Goal: Information Seeking & Learning: Learn about a topic

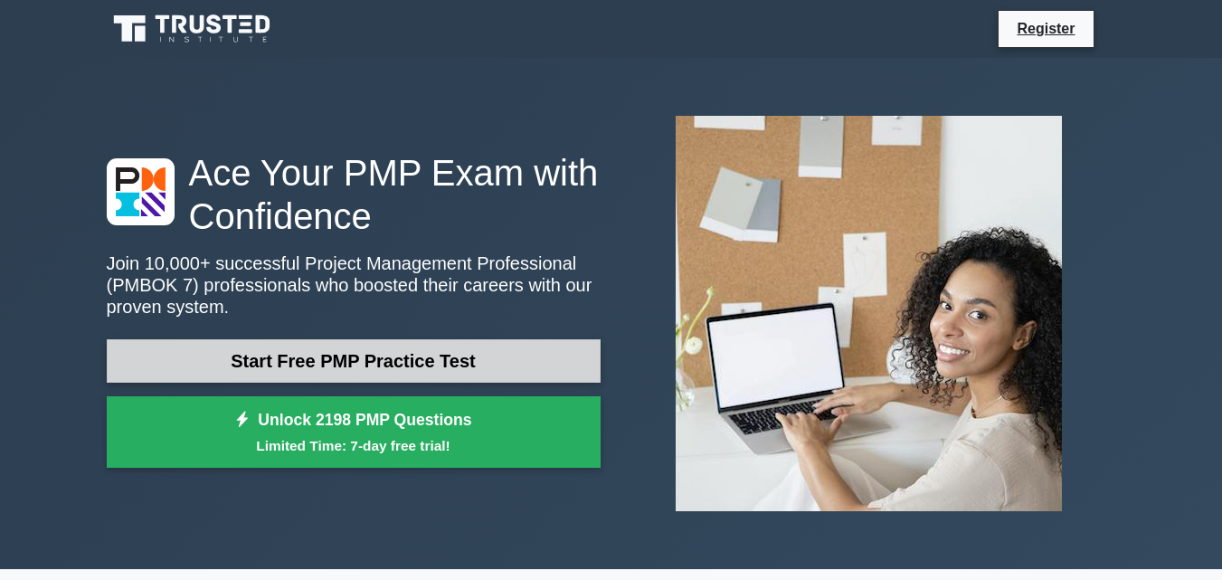
click at [383, 360] on link "Start Free PMP Practice Test" at bounding box center [354, 360] width 494 height 43
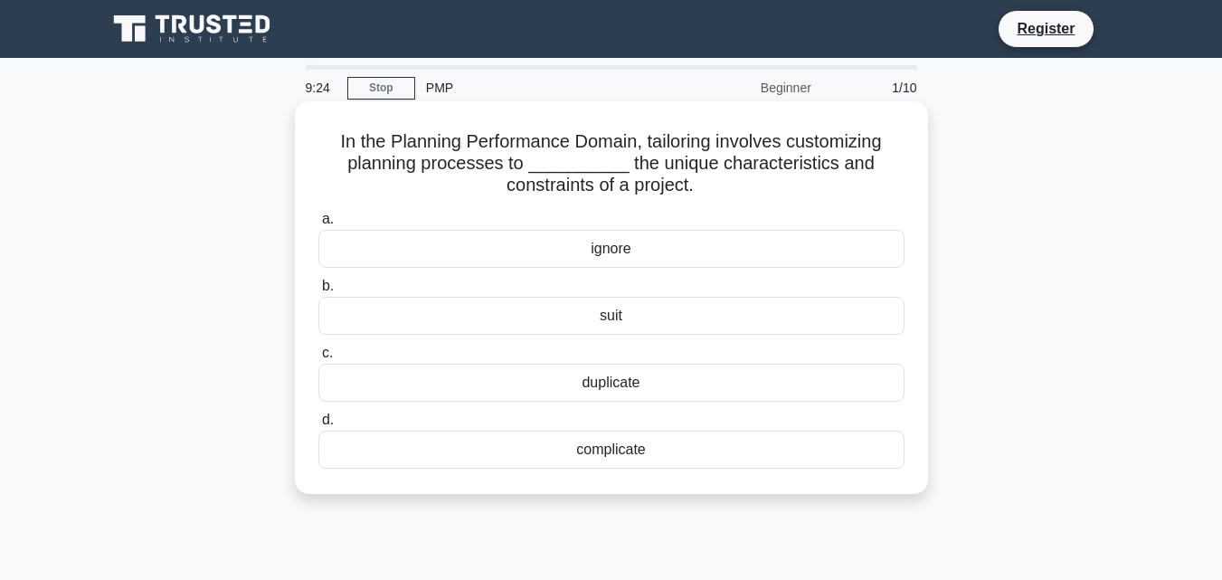
click at [664, 446] on div "complicate" at bounding box center [611, 449] width 586 height 38
click at [318, 426] on input "d. complicate" at bounding box center [318, 420] width 0 height 12
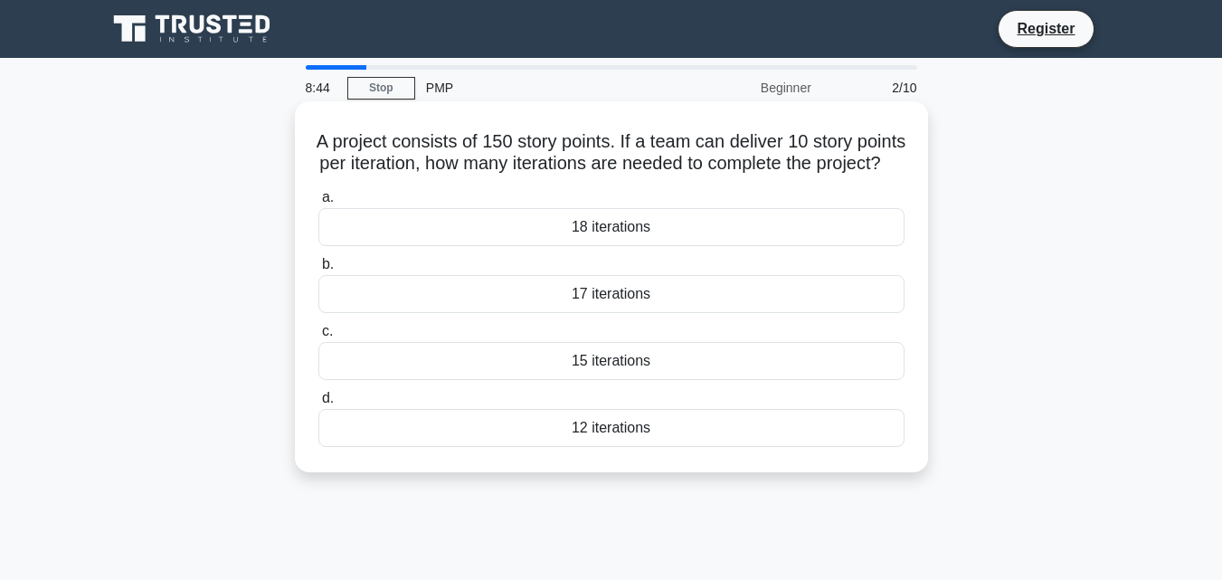
click at [608, 380] on div "15 iterations" at bounding box center [611, 361] width 586 height 38
click at [318, 337] on input "c. 15 iterations" at bounding box center [318, 332] width 0 height 12
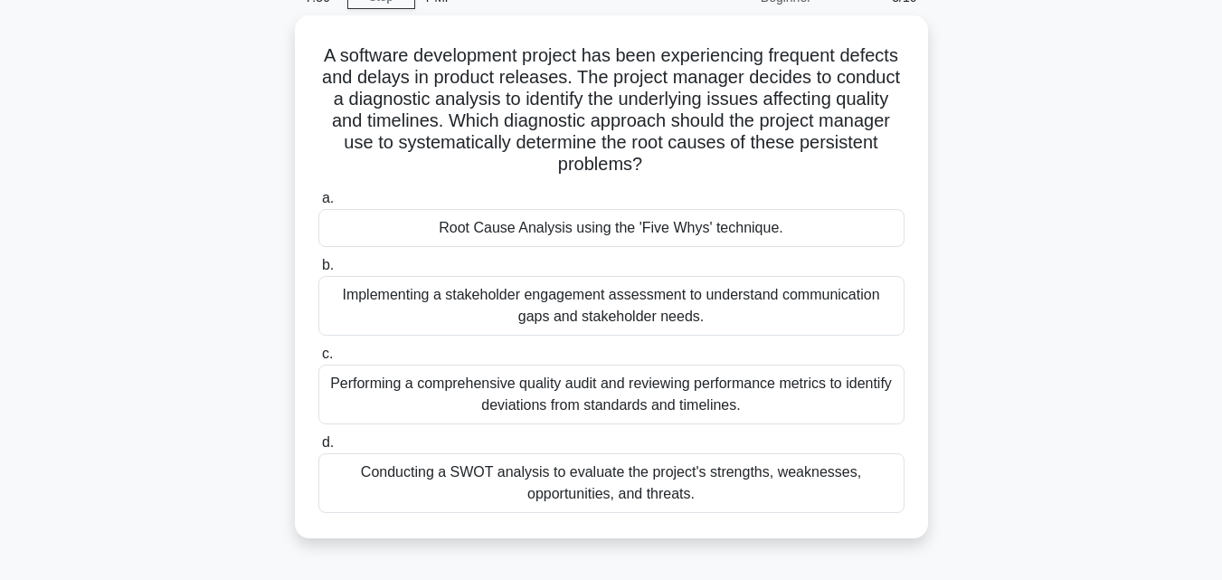
scroll to position [181, 0]
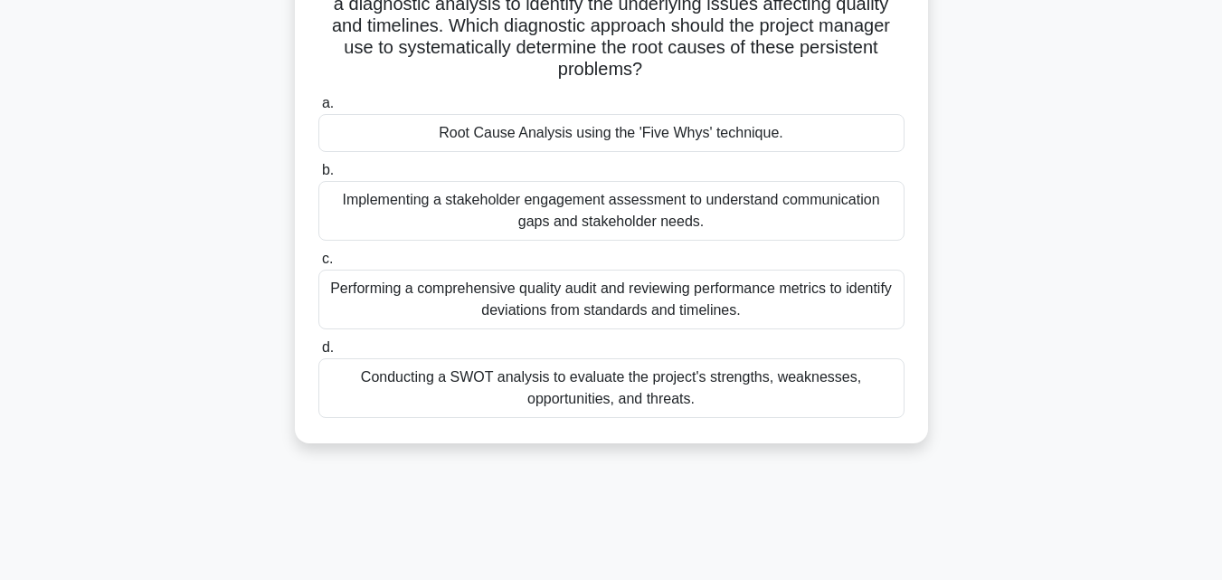
click at [700, 381] on div "Conducting a SWOT analysis to evaluate the project's strengths, weaknesses, opp…" at bounding box center [611, 388] width 586 height 60
click at [318, 354] on input "d. Conducting a SWOT analysis to evaluate the project's strengths, weaknesses, …" at bounding box center [318, 348] width 0 height 12
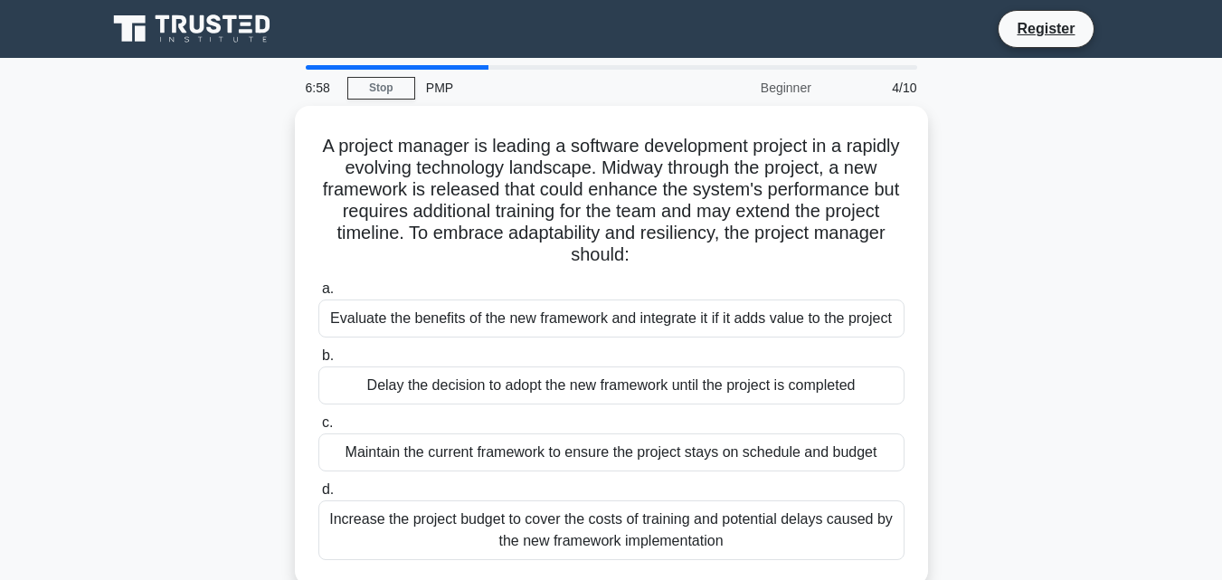
scroll to position [90, 0]
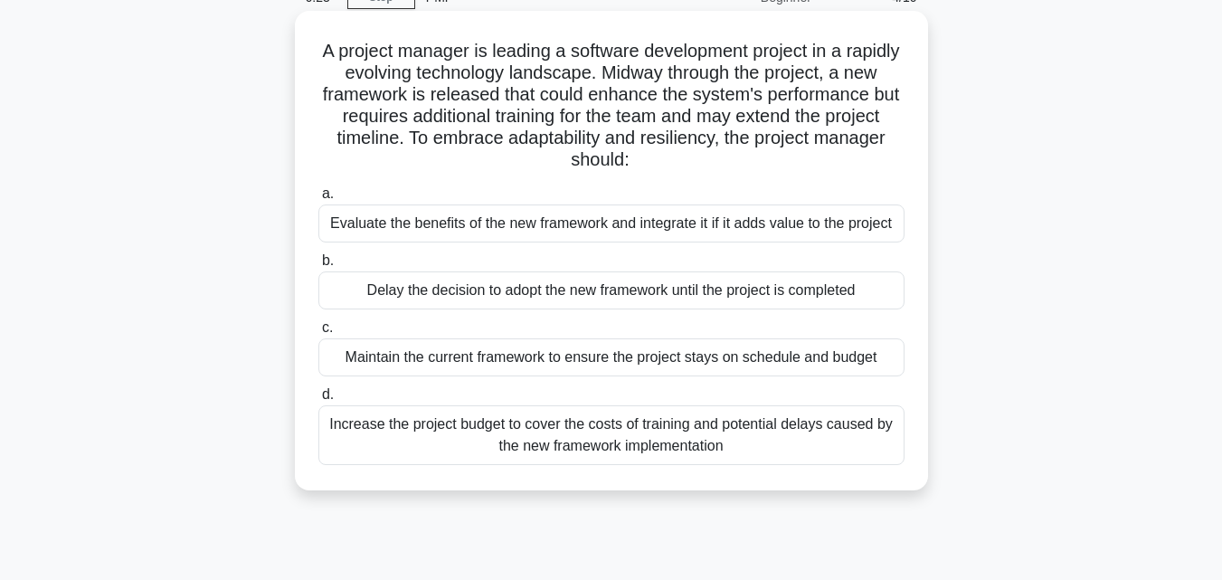
click at [526, 217] on div "Evaluate the benefits of the new framework and integrate it if it adds value to…" at bounding box center [611, 223] width 586 height 38
click at [318, 200] on input "a. Evaluate the benefits of the new framework and integrate it if it adds value…" at bounding box center [318, 194] width 0 height 12
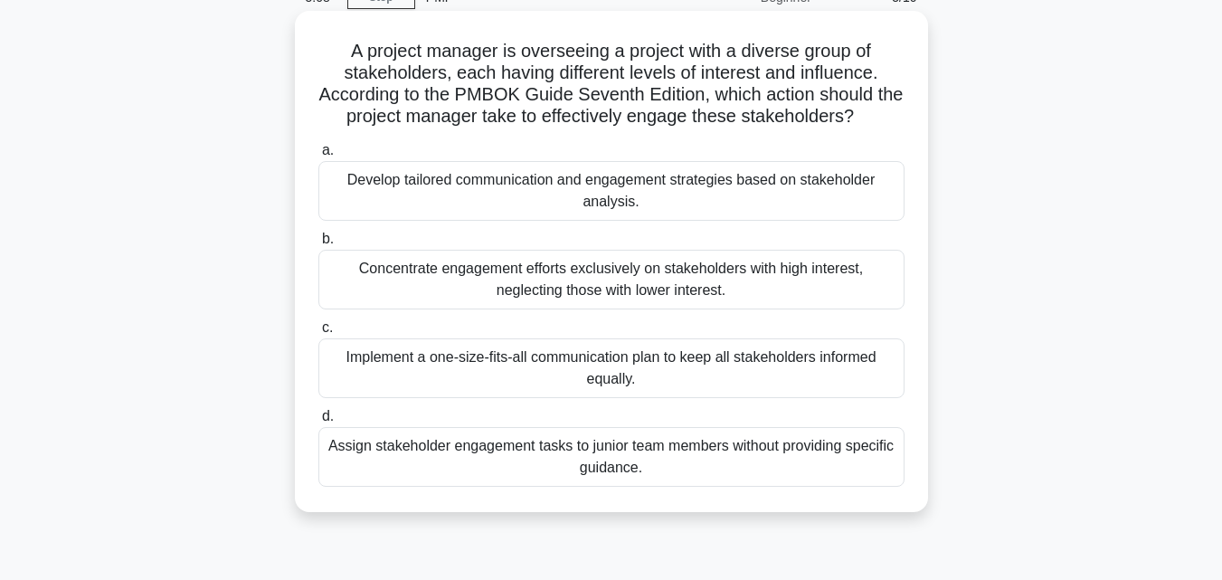
click at [595, 451] on div "Assign stakeholder engagement tasks to junior team members without providing sp…" at bounding box center [611, 457] width 586 height 60
click at [318, 422] on input "d. Assign stakeholder engagement tasks to junior team members without providing…" at bounding box center [318, 417] width 0 height 12
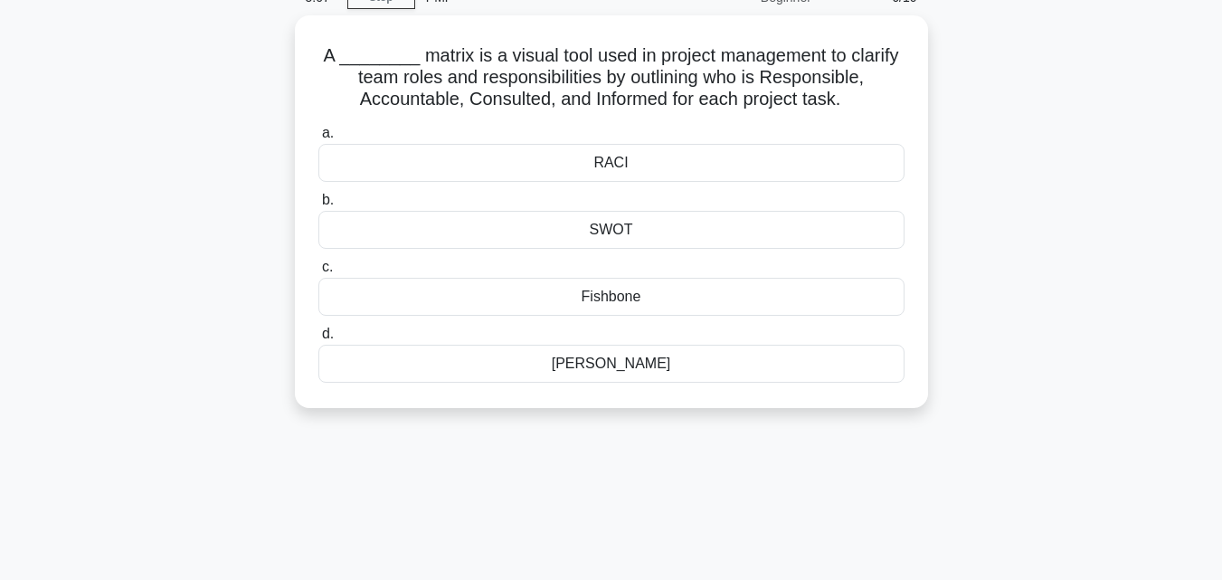
scroll to position [0, 0]
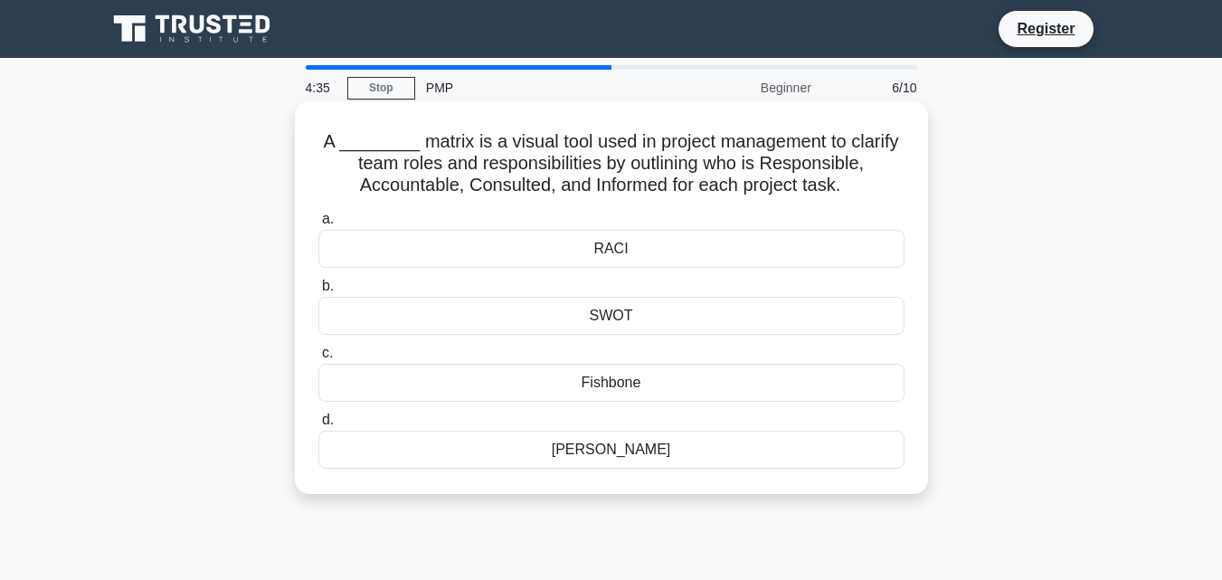
click at [637, 317] on div "SWOT" at bounding box center [611, 316] width 586 height 38
click at [318, 292] on input "b. SWOT" at bounding box center [318, 286] width 0 height 12
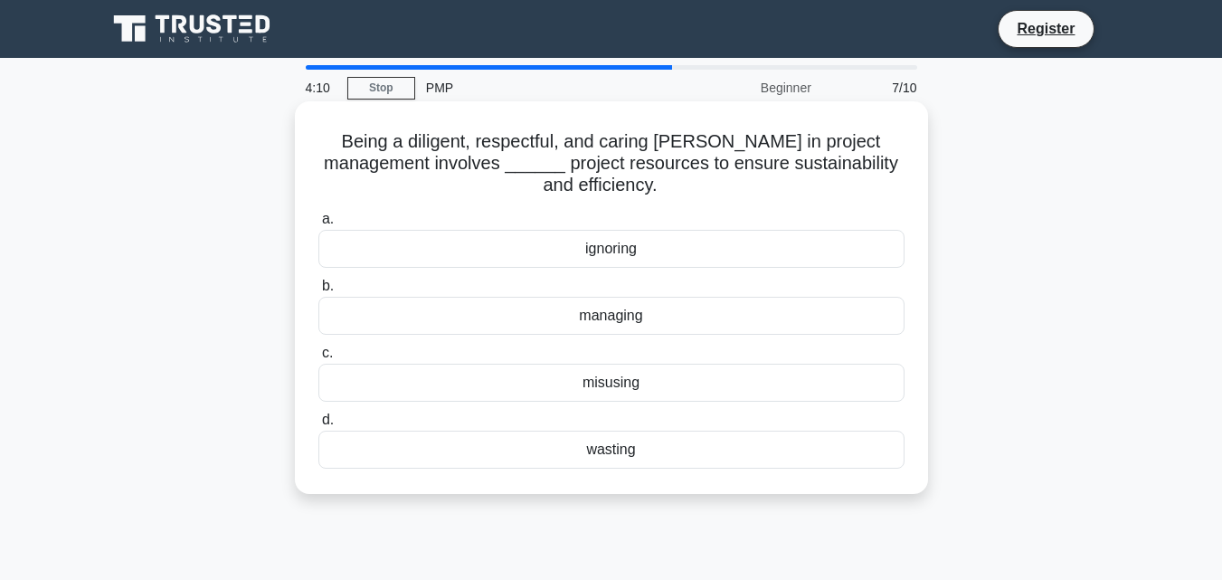
click at [616, 319] on div "managing" at bounding box center [611, 316] width 586 height 38
click at [318, 292] on input "b. managing" at bounding box center [318, 286] width 0 height 12
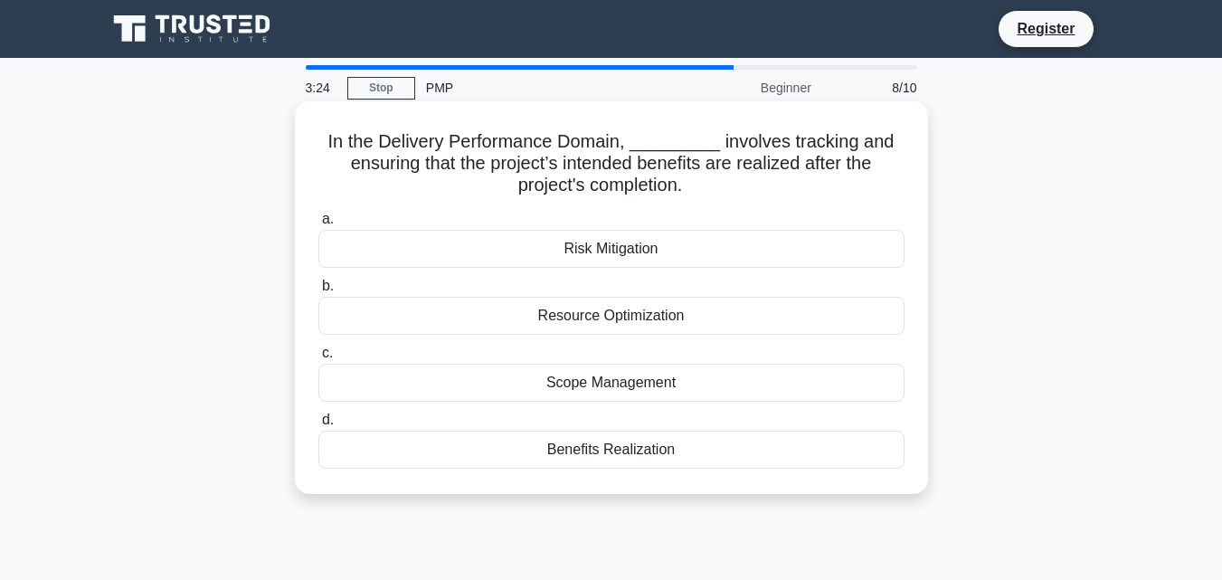
click at [601, 388] on div "Scope Management" at bounding box center [611, 382] width 586 height 38
click at [318, 359] on input "c. Scope Management" at bounding box center [318, 353] width 0 height 12
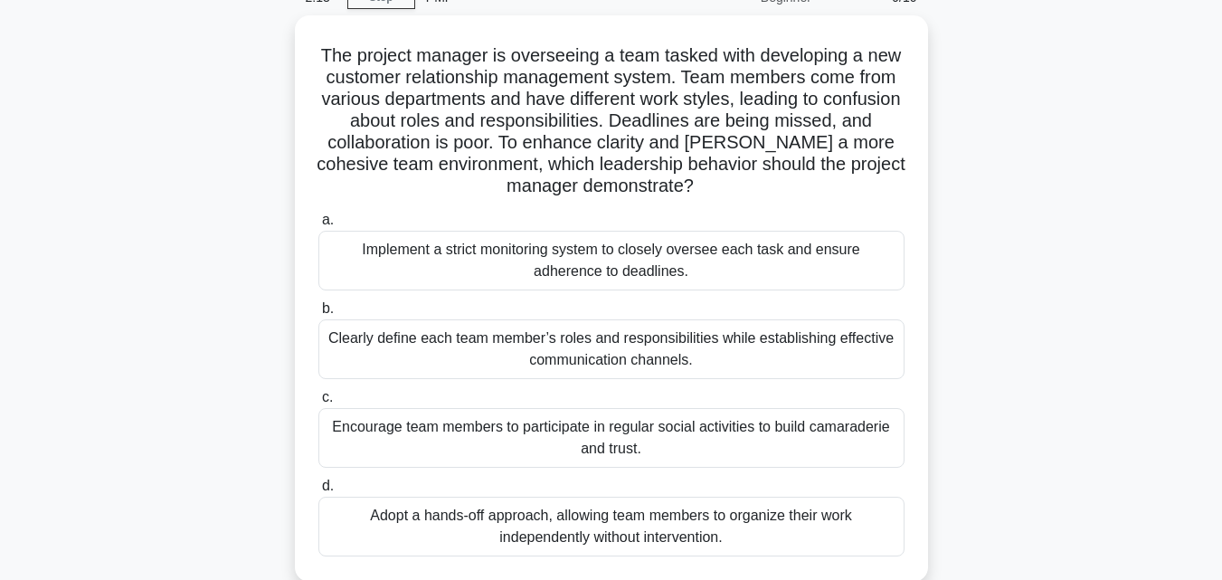
scroll to position [181, 0]
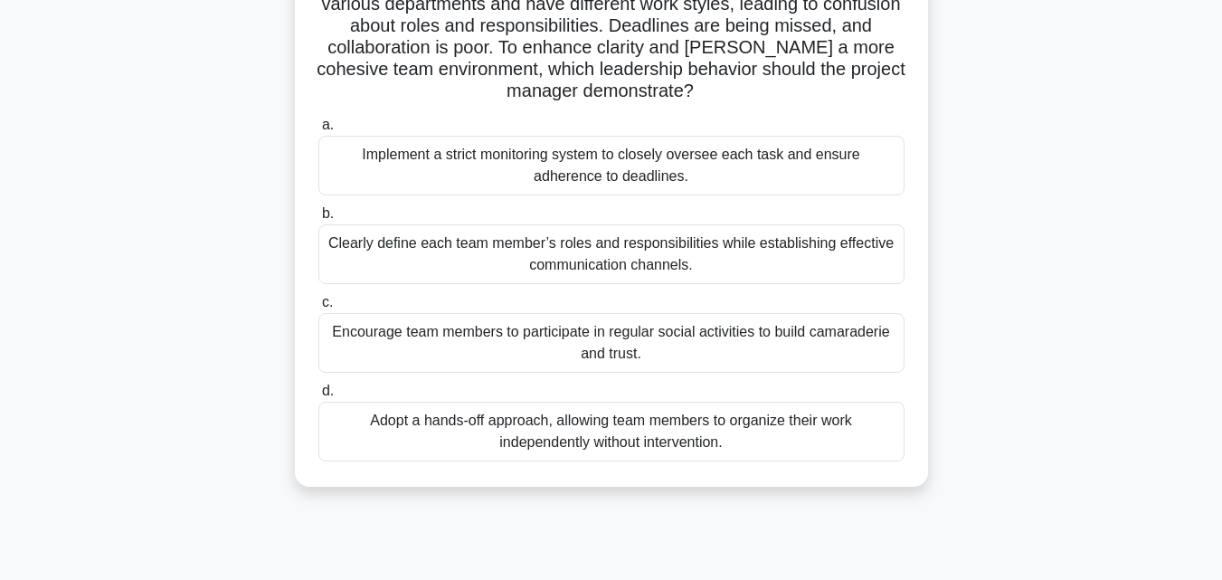
click at [494, 154] on div "Implement a strict monitoring system to closely oversee each task and ensure ad…" at bounding box center [611, 166] width 586 height 60
click at [318, 131] on input "a. Implement a strict monitoring system to closely oversee each task and ensure…" at bounding box center [318, 125] width 0 height 12
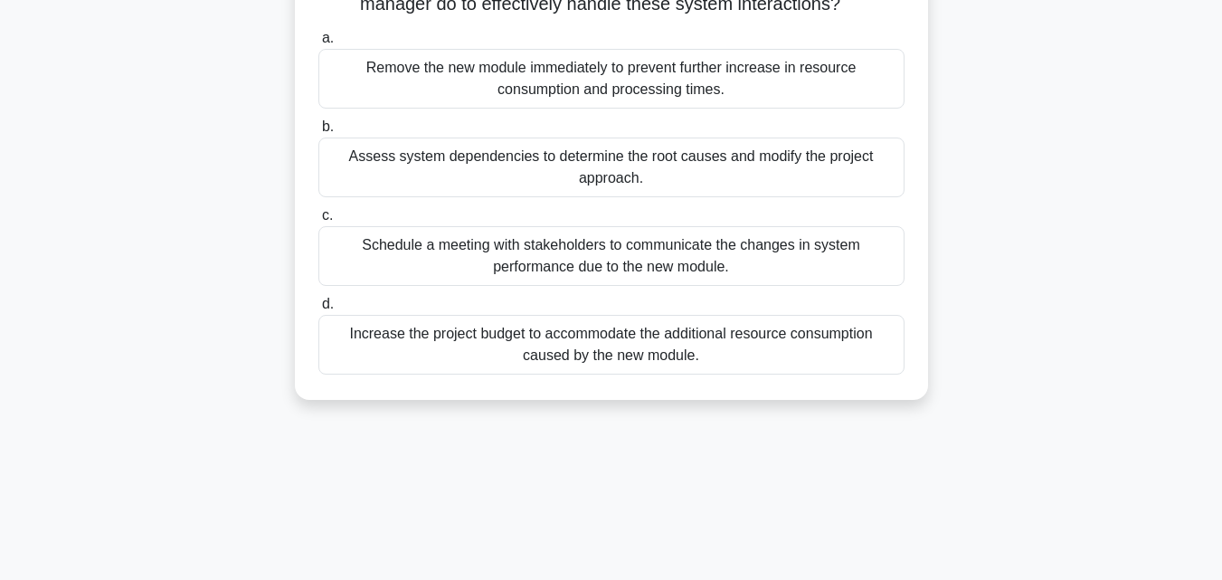
scroll to position [0, 0]
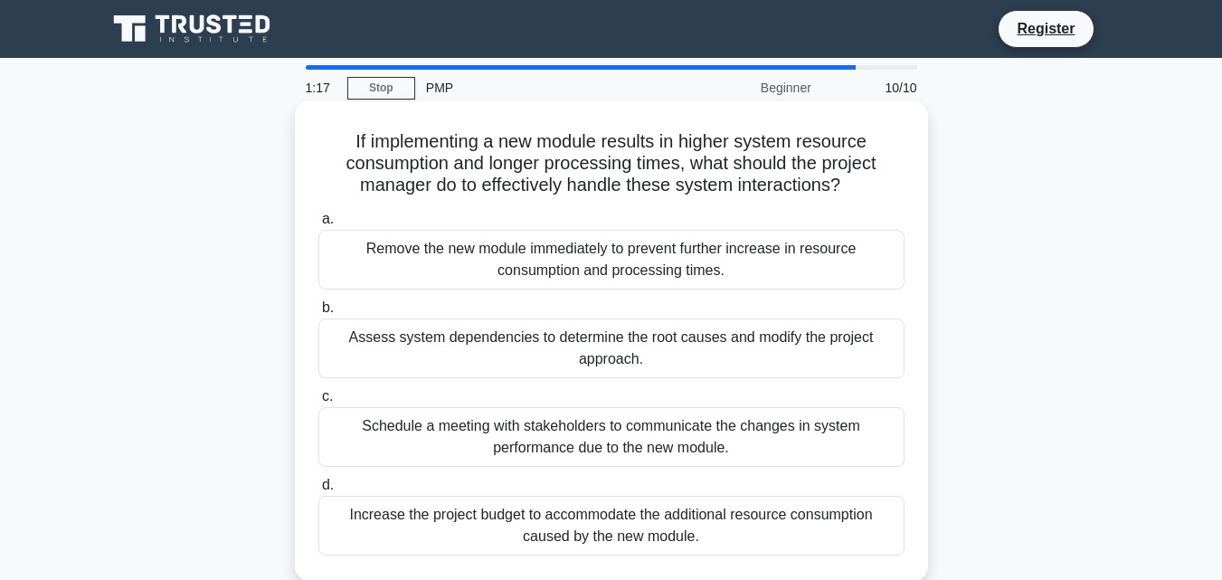
click at [611, 339] on div "Assess system dependencies to determine the root causes and modify the project …" at bounding box center [611, 348] width 586 height 60
click at [318, 314] on input "b. Assess system dependencies to determine the root causes and modify the proje…" at bounding box center [318, 308] width 0 height 12
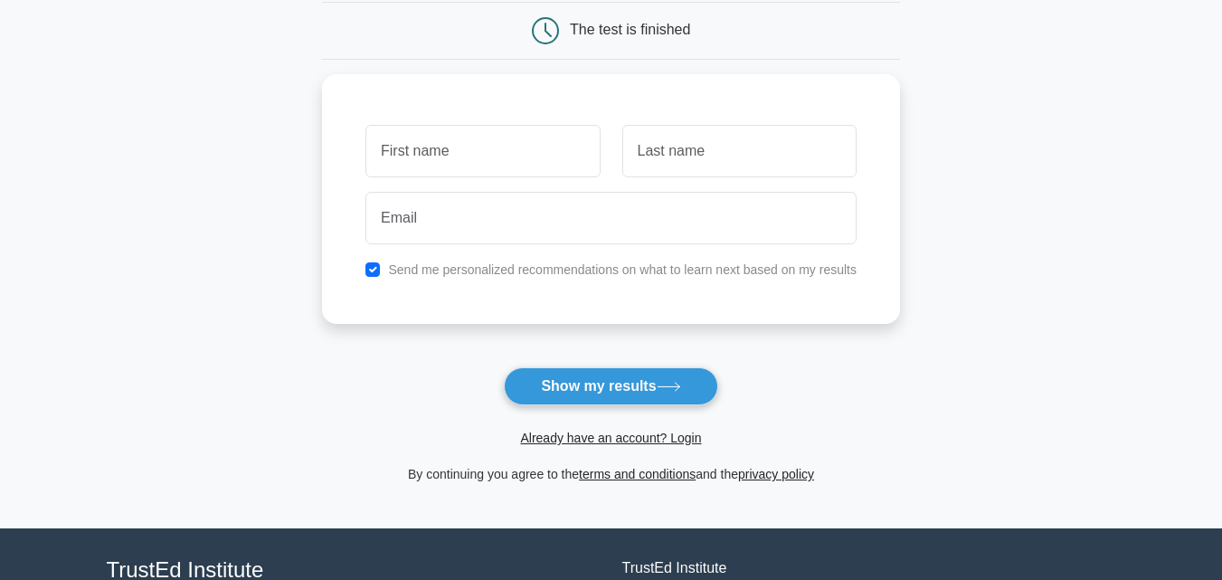
scroll to position [271, 0]
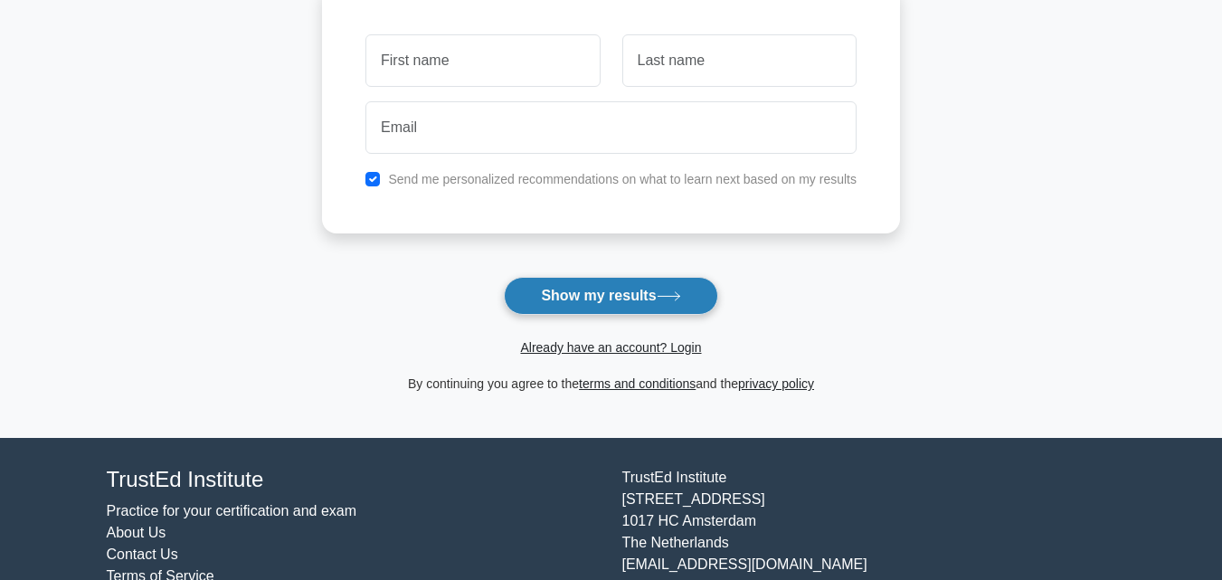
click at [648, 304] on button "Show my results" at bounding box center [610, 296] width 213 height 38
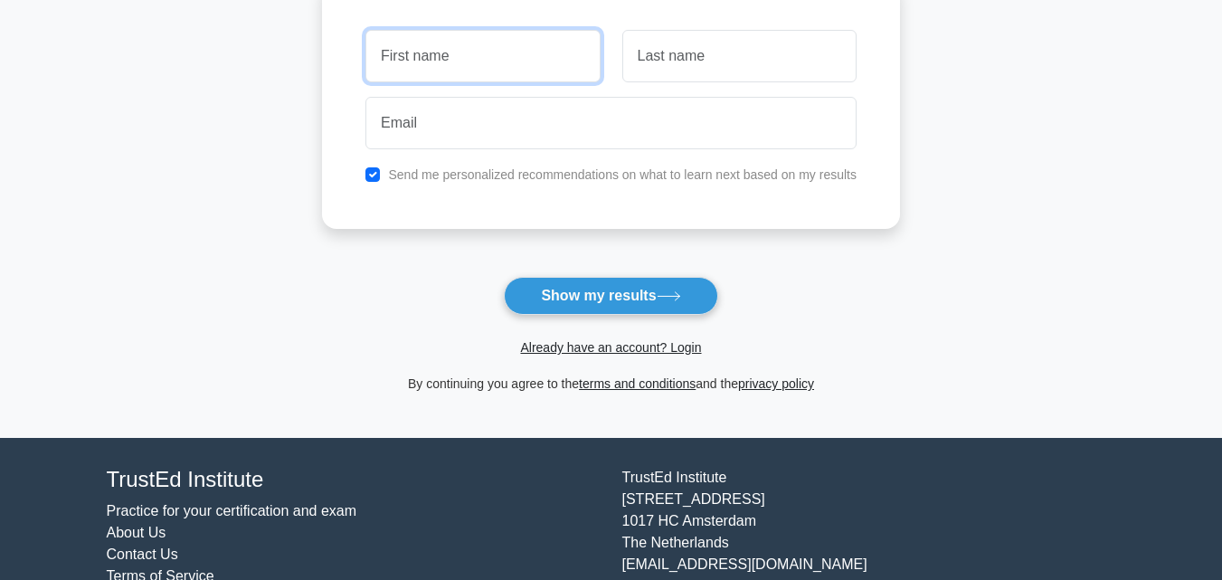
scroll to position [90, 0]
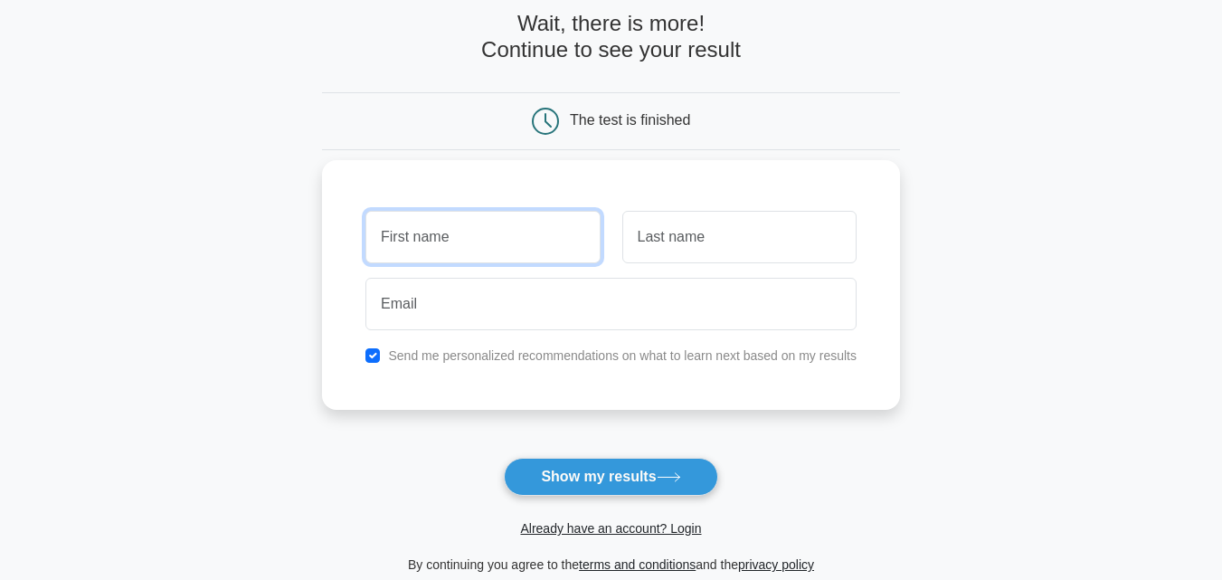
click at [462, 235] on input "text" at bounding box center [482, 237] width 234 height 52
type input "E"
type input "Ẻ"
type input "Eric Tran"
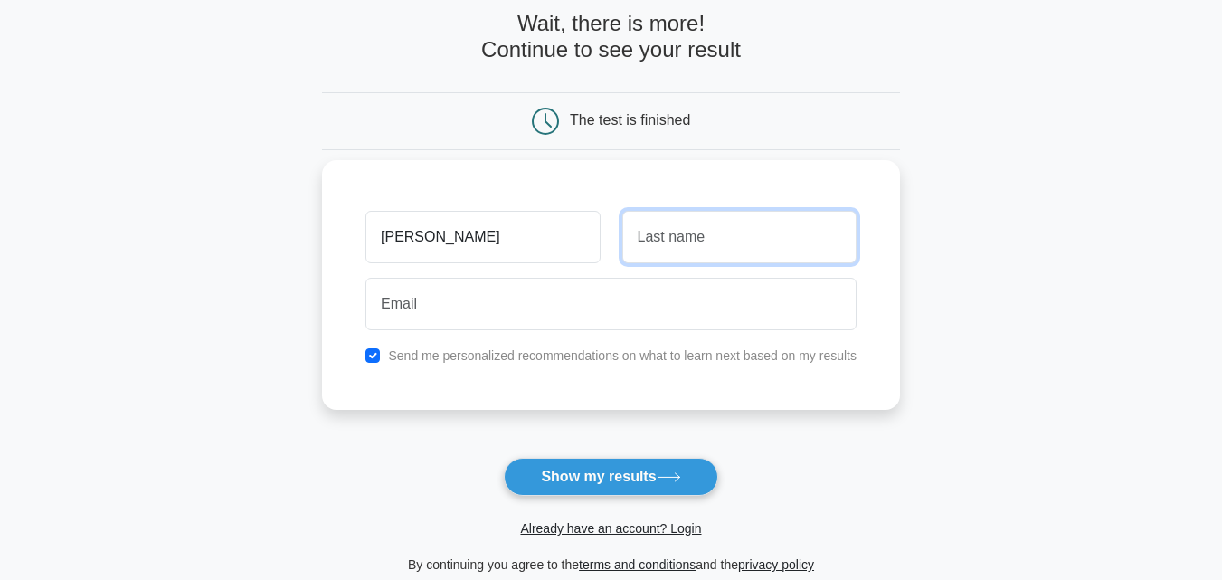
click at [685, 232] on input "text" at bounding box center [739, 237] width 234 height 52
type input "E"
type input "Tran"
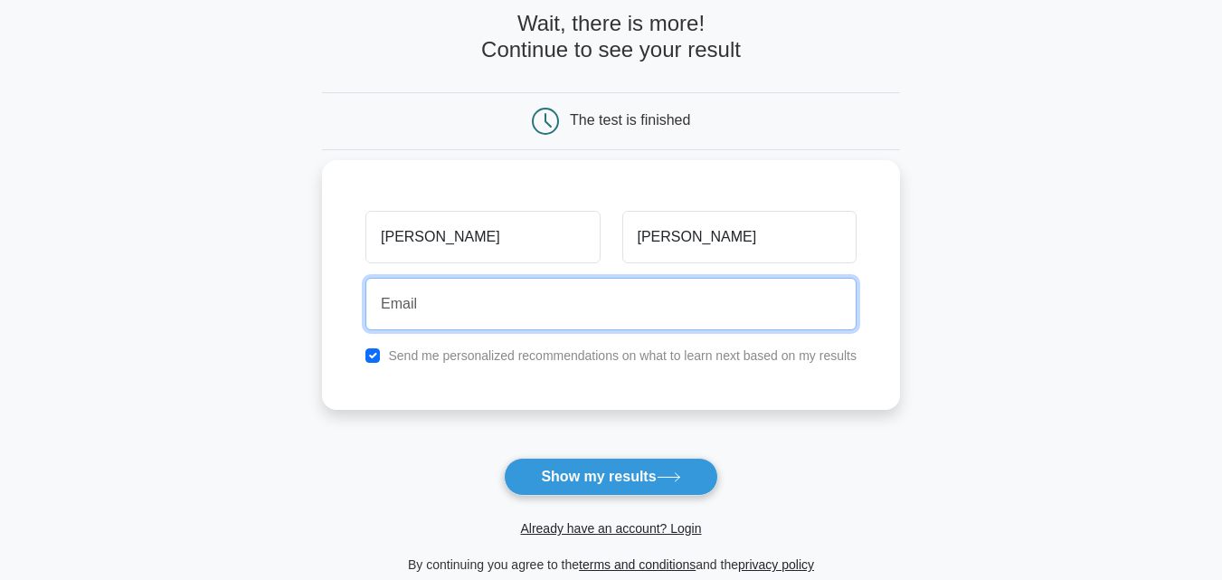
click at [613, 316] on input "email" at bounding box center [610, 304] width 491 height 52
click at [503, 300] on input "Trancaosd5@gamil.com" at bounding box center [610, 304] width 491 height 52
click at [571, 314] on input "Trancaosd5@gmail.com" at bounding box center [610, 304] width 491 height 52
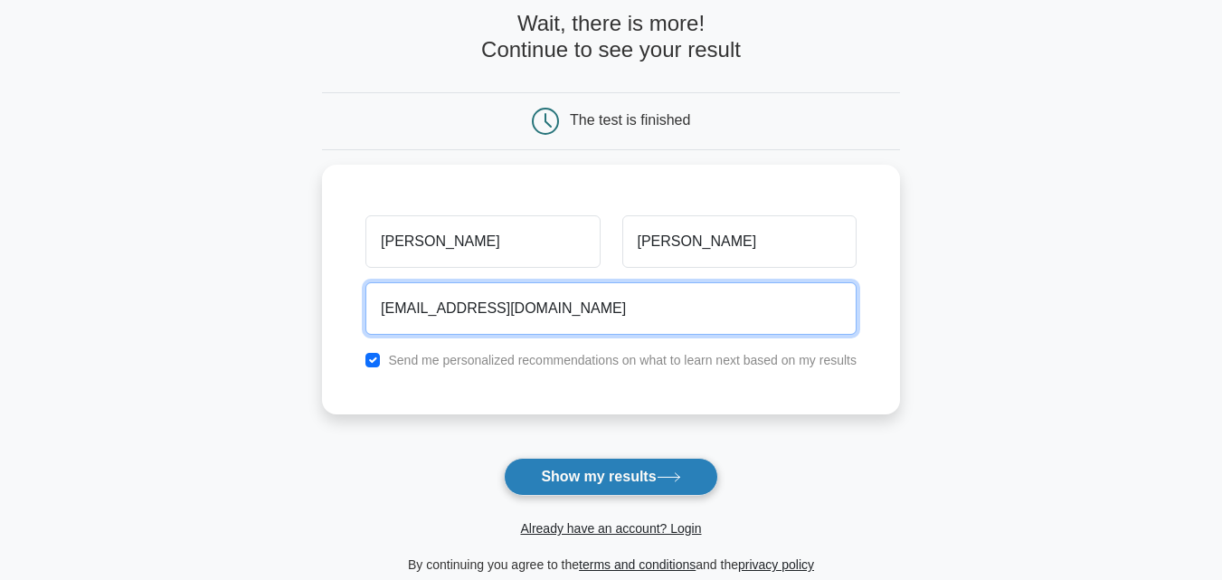
type input "Trancaosd5@gmail.com"
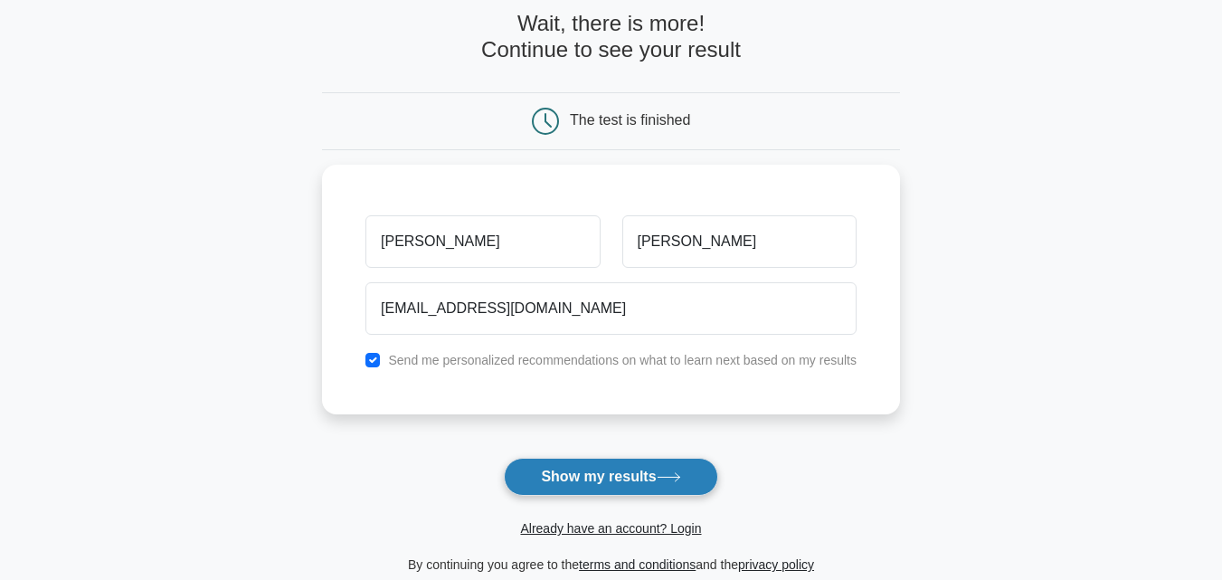
click at [583, 477] on button "Show my results" at bounding box center [610, 477] width 213 height 38
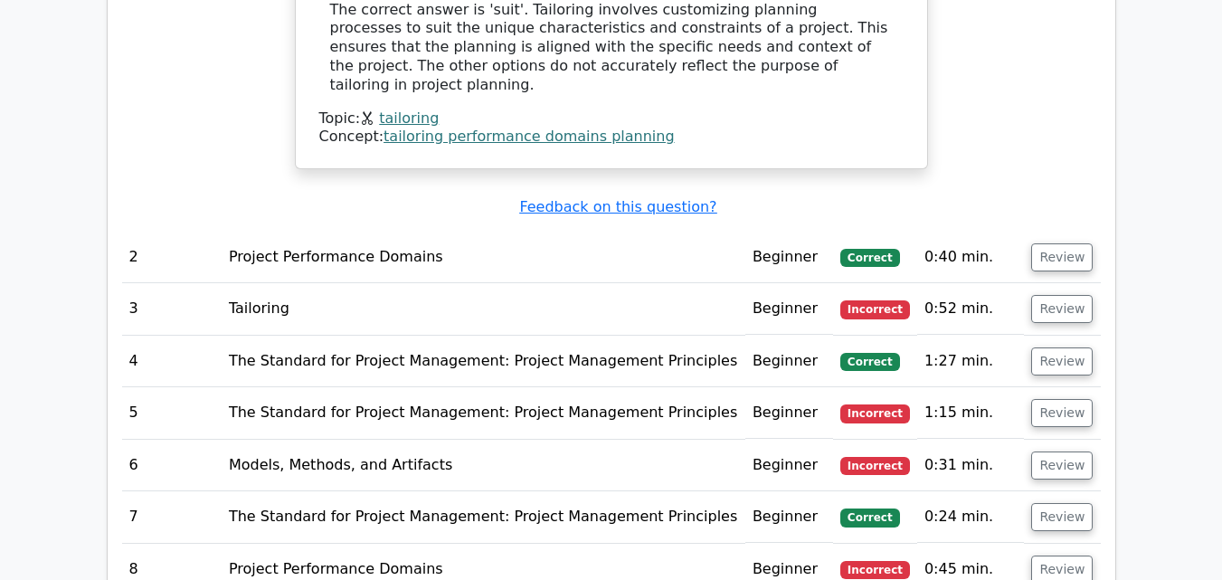
scroll to position [1718, 0]
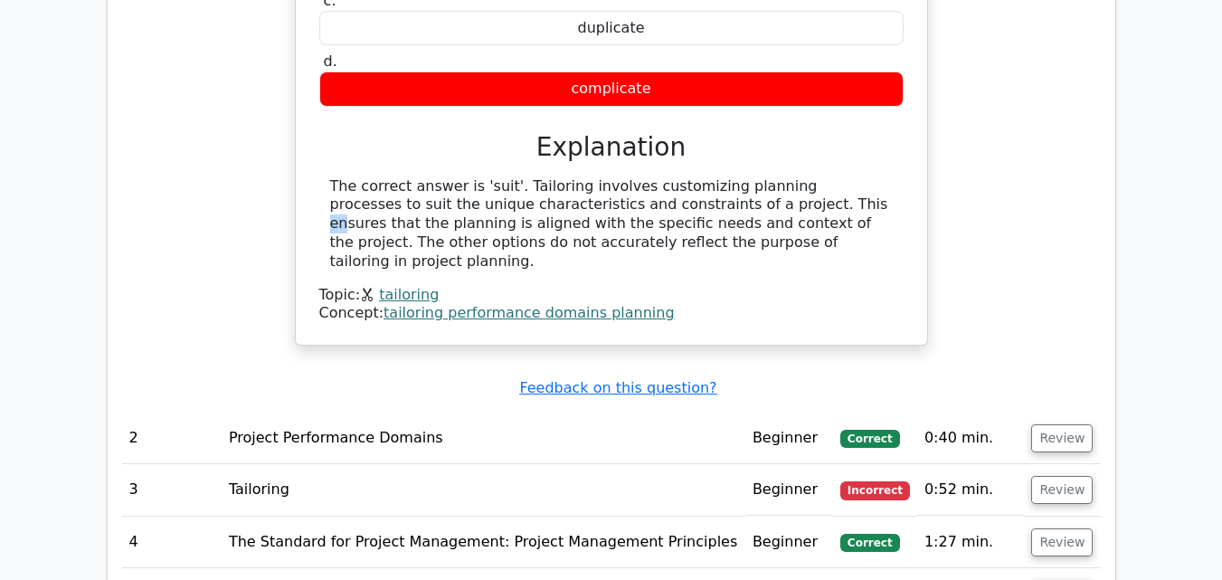
drag, startPoint x: 584, startPoint y: 203, endPoint x: 599, endPoint y: 202, distance: 14.6
click at [599, 202] on div "The correct answer is 'suit'. Tailoring involves customizing planning processes…" at bounding box center [611, 224] width 562 height 94
drag, startPoint x: 510, startPoint y: 188, endPoint x: 524, endPoint y: 181, distance: 16.2
click at [524, 181] on div "The correct answer is 'suit'. Tailoring involves customizing planning processes…" at bounding box center [611, 224] width 562 height 94
drag, startPoint x: 505, startPoint y: 186, endPoint x: 557, endPoint y: 182, distance: 51.7
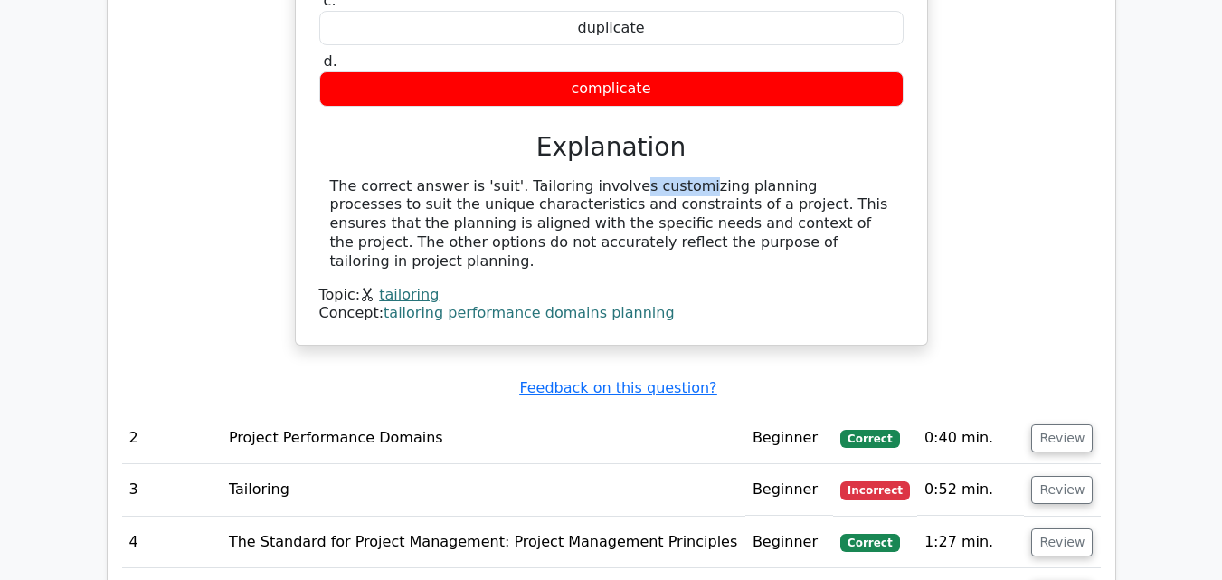
click at [557, 182] on div "The correct answer is 'suit'. Tailoring involves customizing planning processes…" at bounding box center [611, 224] width 562 height 94
copy div "Tailoring"
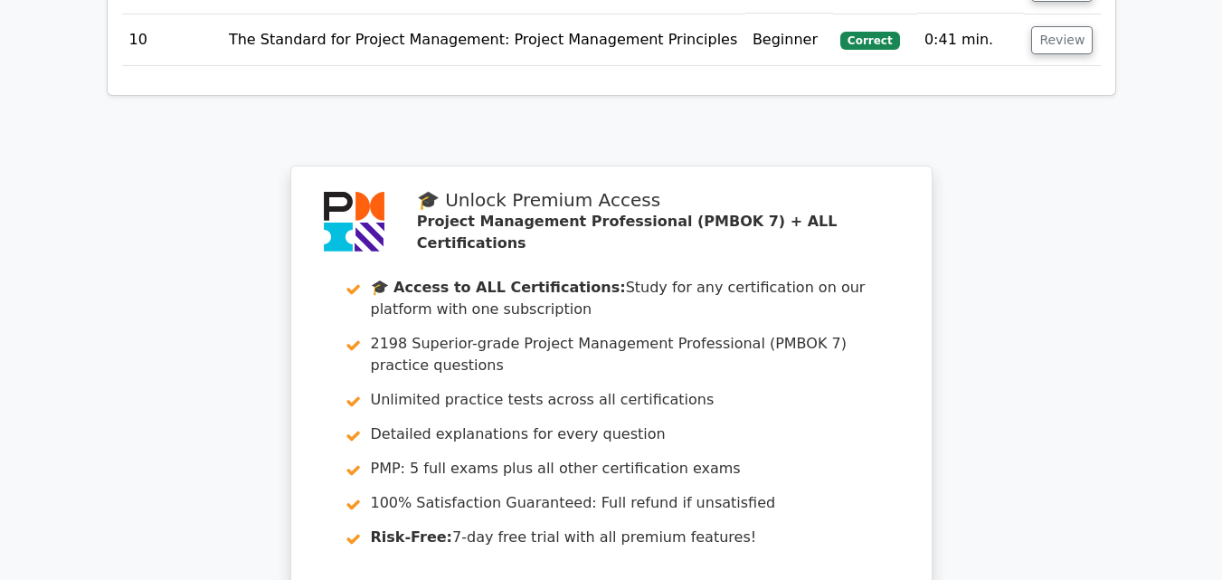
scroll to position [2958, 0]
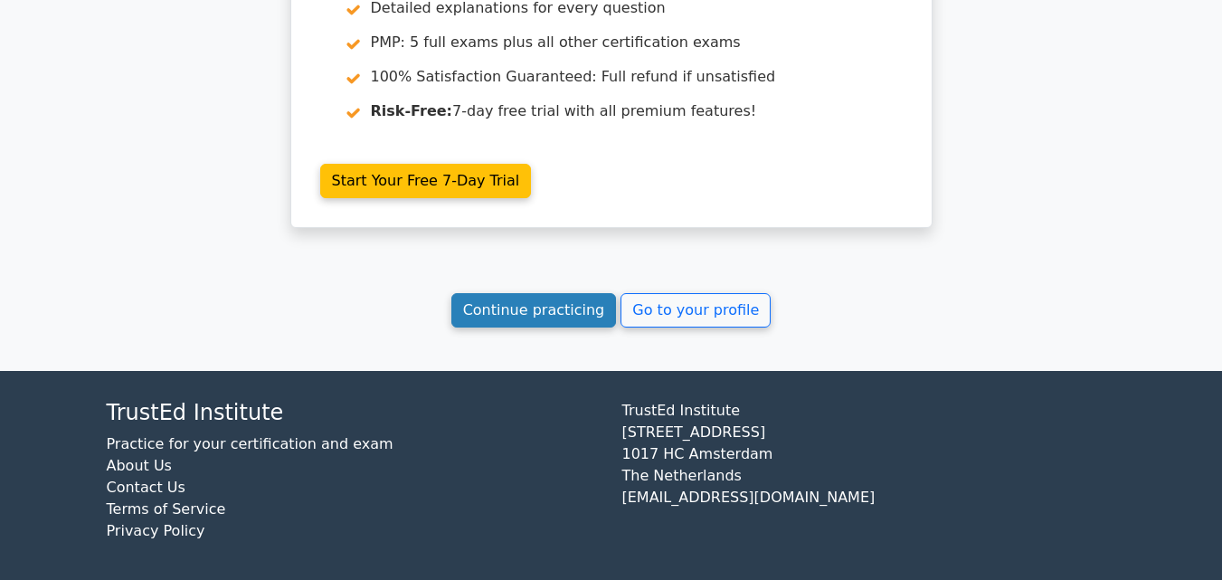
click at [546, 308] on link "Continue practicing" at bounding box center [533, 310] width 165 height 34
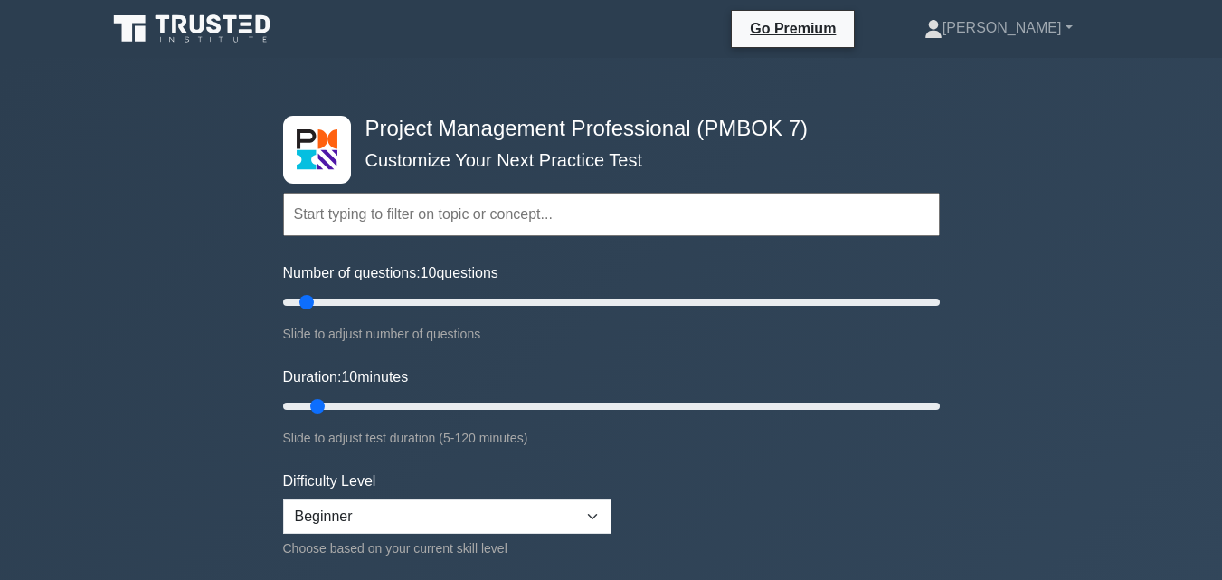
scroll to position [90, 0]
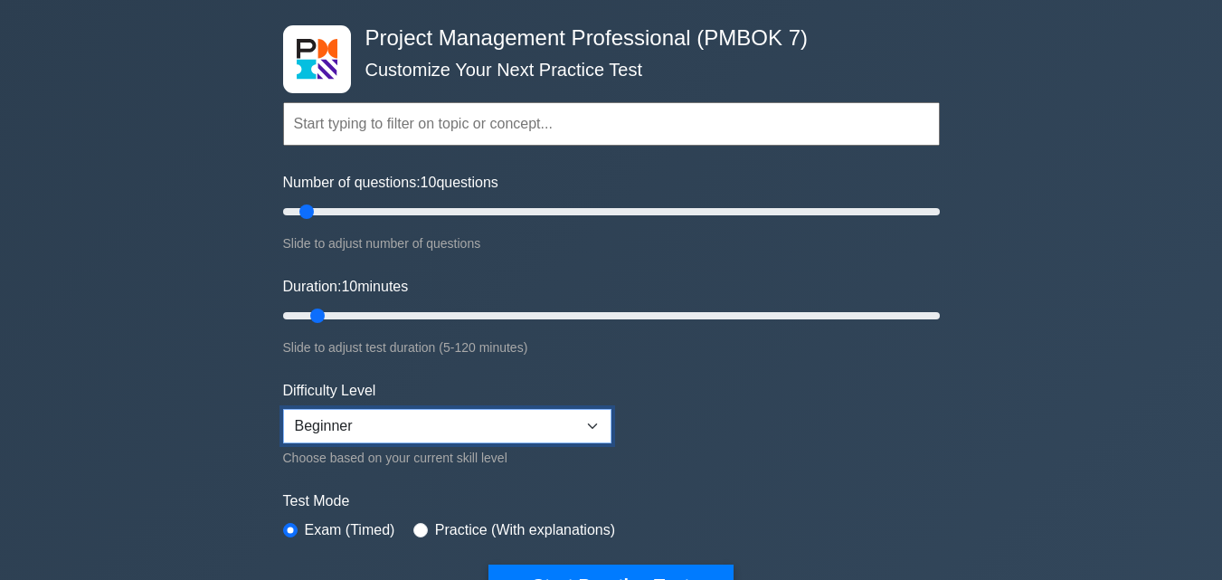
click at [603, 421] on select "Beginner Intermediate Expert" at bounding box center [447, 426] width 328 height 34
click at [795, 397] on form "Topics The Standard for Project Management: A System for Value Delivery The Sta…" at bounding box center [611, 326] width 656 height 559
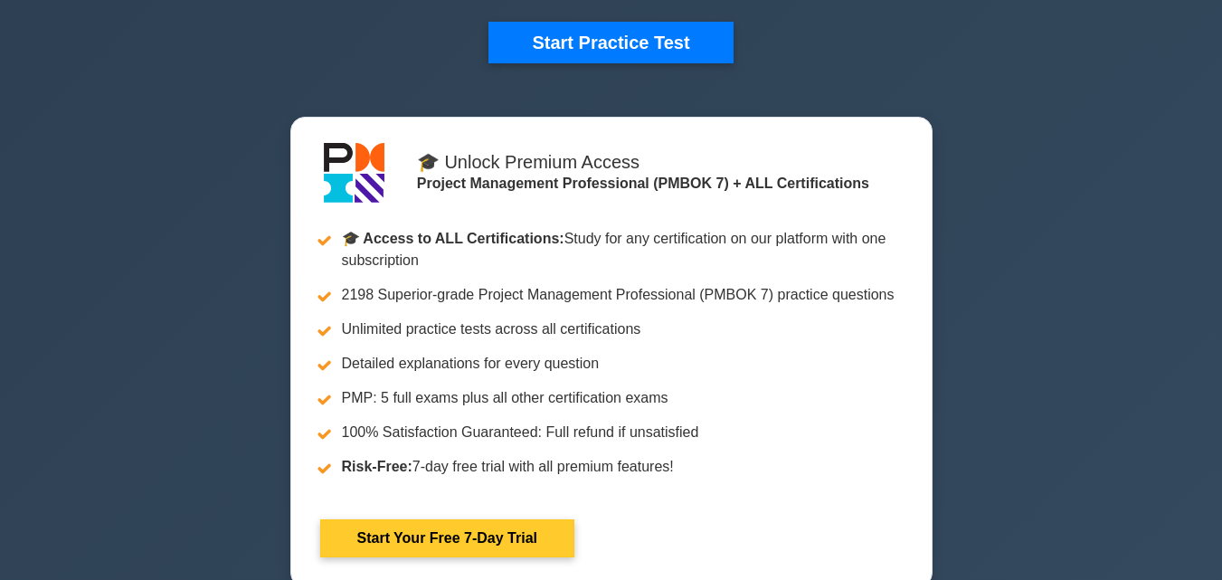
scroll to position [271, 0]
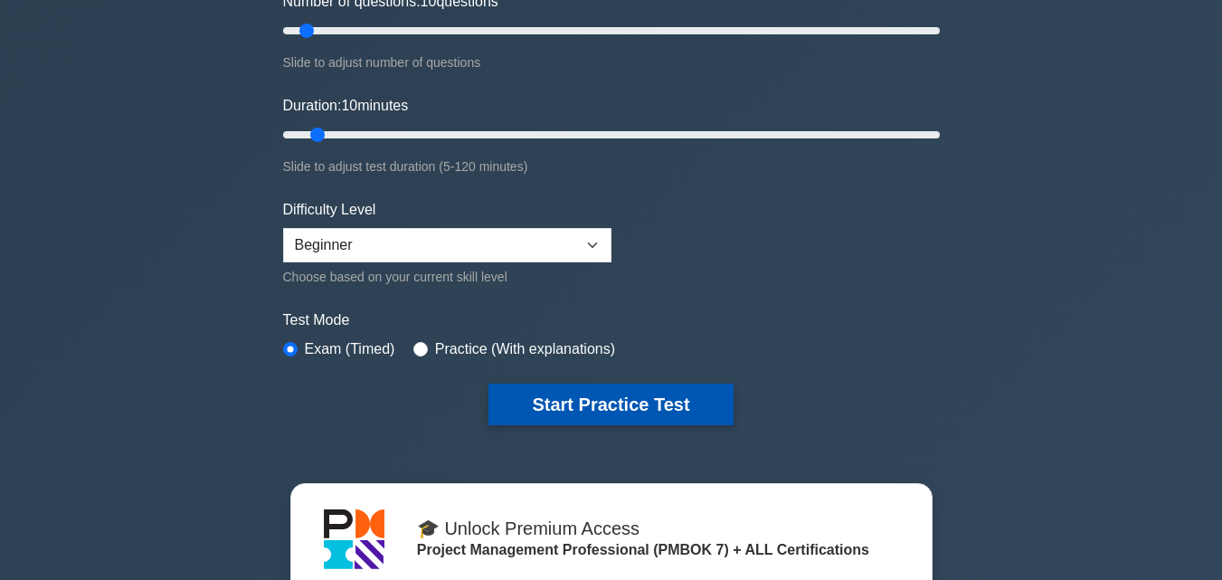
click at [606, 398] on button "Start Practice Test" at bounding box center [610, 404] width 244 height 42
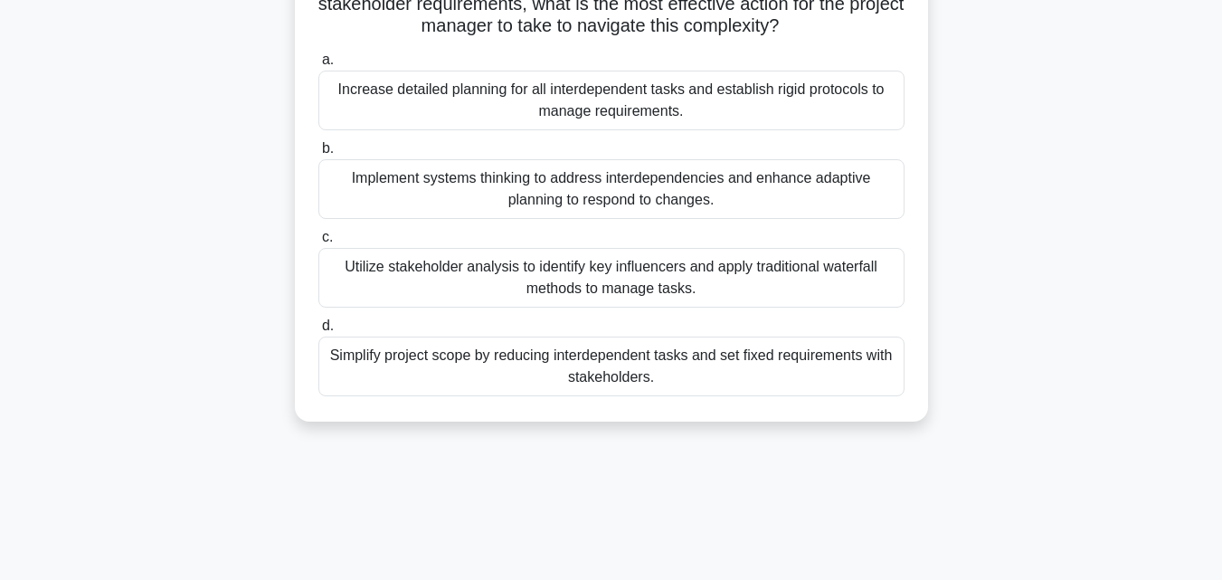
scroll to position [90, 0]
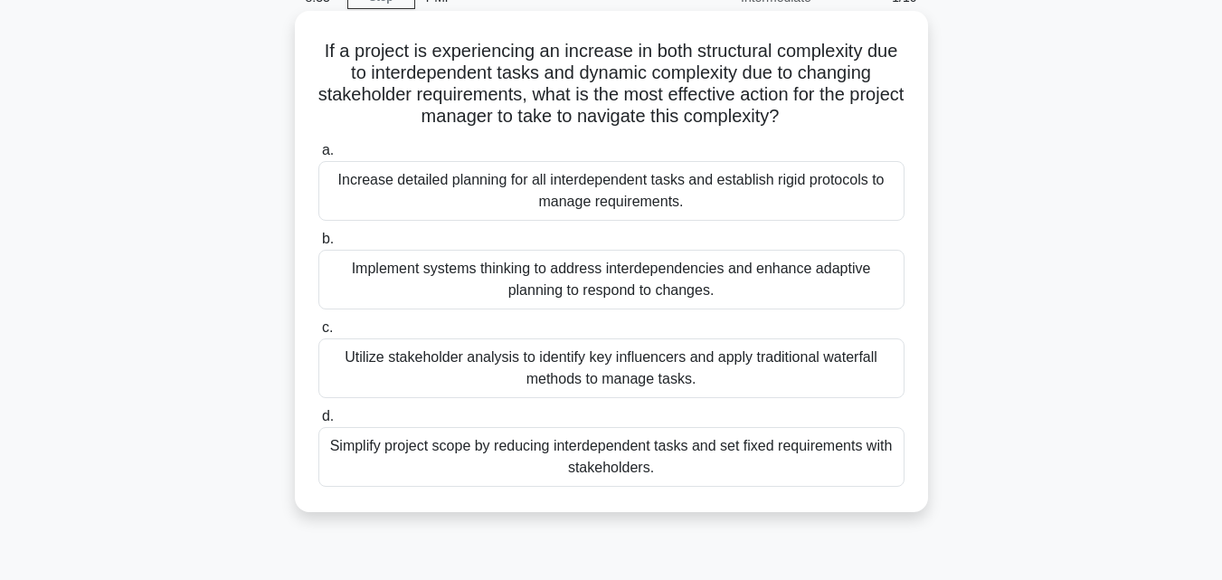
click at [638, 179] on div "Increase detailed planning for all interdependent tasks and establish rigid pro…" at bounding box center [611, 191] width 586 height 60
click at [318, 156] on input "a. Increase detailed planning for all interdependent tasks and establish rigid …" at bounding box center [318, 151] width 0 height 12
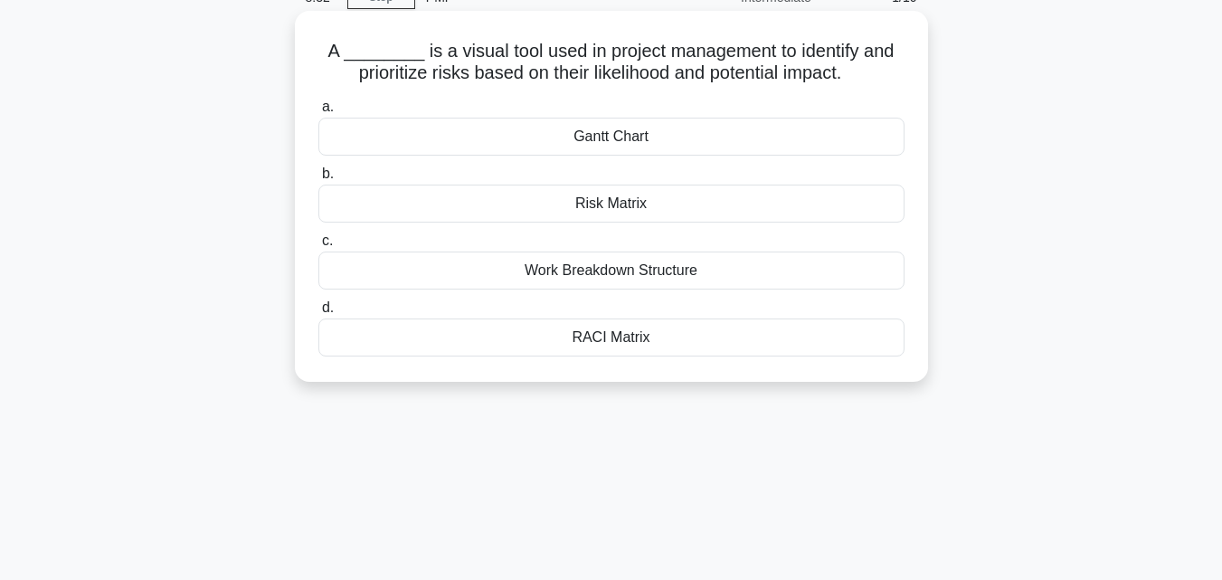
scroll to position [0, 0]
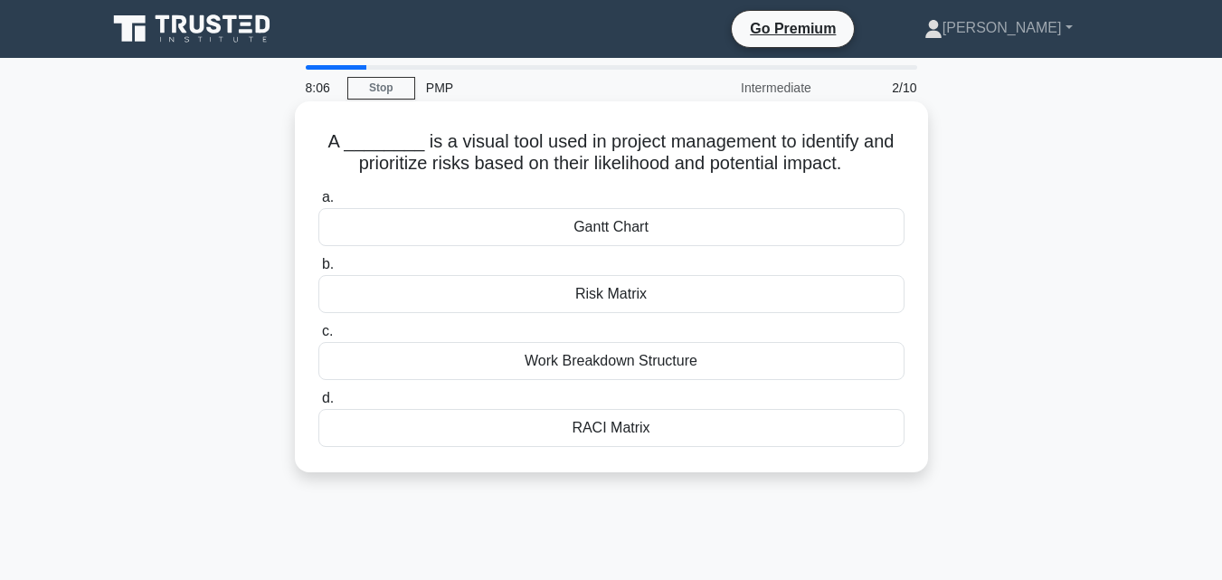
click at [610, 221] on div "Gantt Chart" at bounding box center [611, 227] width 586 height 38
click at [318, 203] on input "[PERSON_NAME] Chart" at bounding box center [318, 198] width 0 height 12
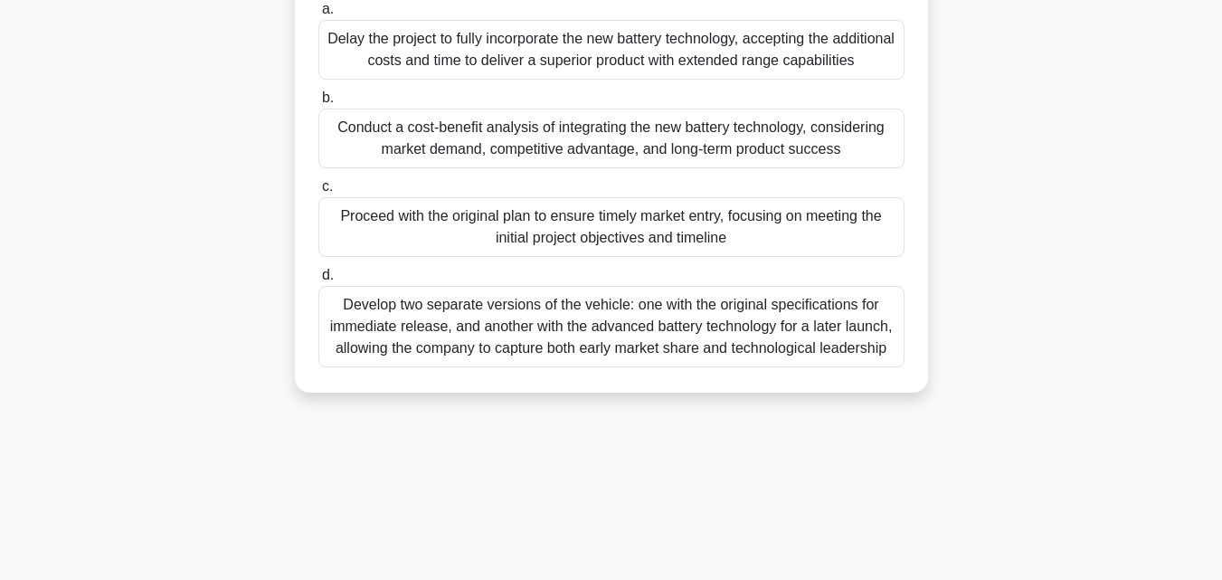
scroll to position [181, 0]
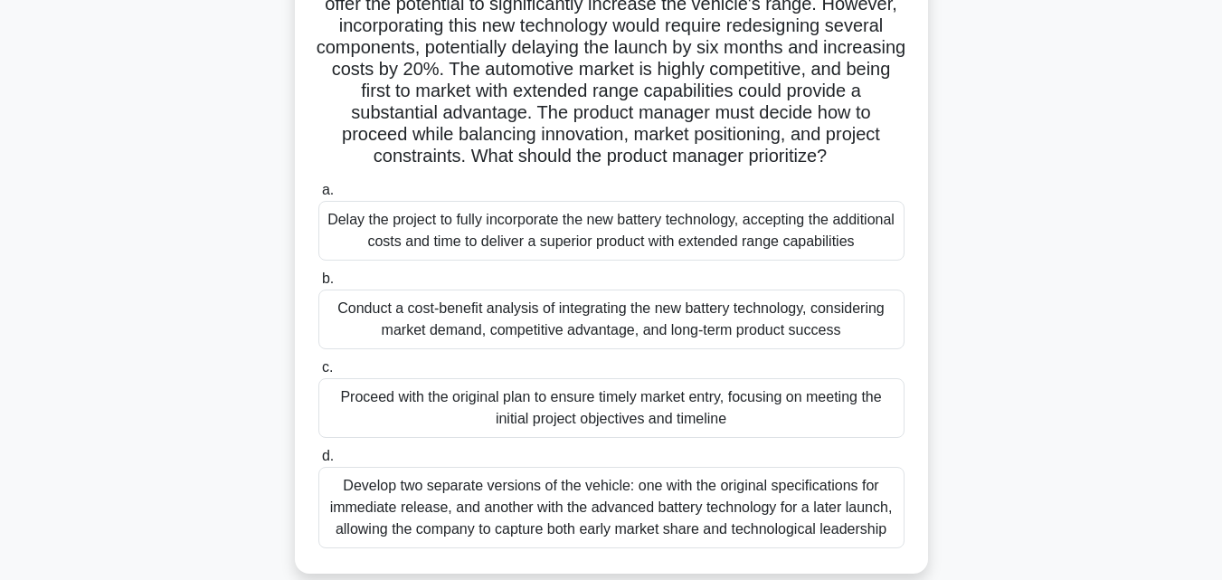
click at [799, 340] on div "Conduct a cost-benefit analysis of integrating the new battery technology, cons…" at bounding box center [611, 319] width 586 height 60
click at [318, 285] on input "b. Conduct a cost-benefit analysis of integrating the new battery technology, c…" at bounding box center [318, 279] width 0 height 12
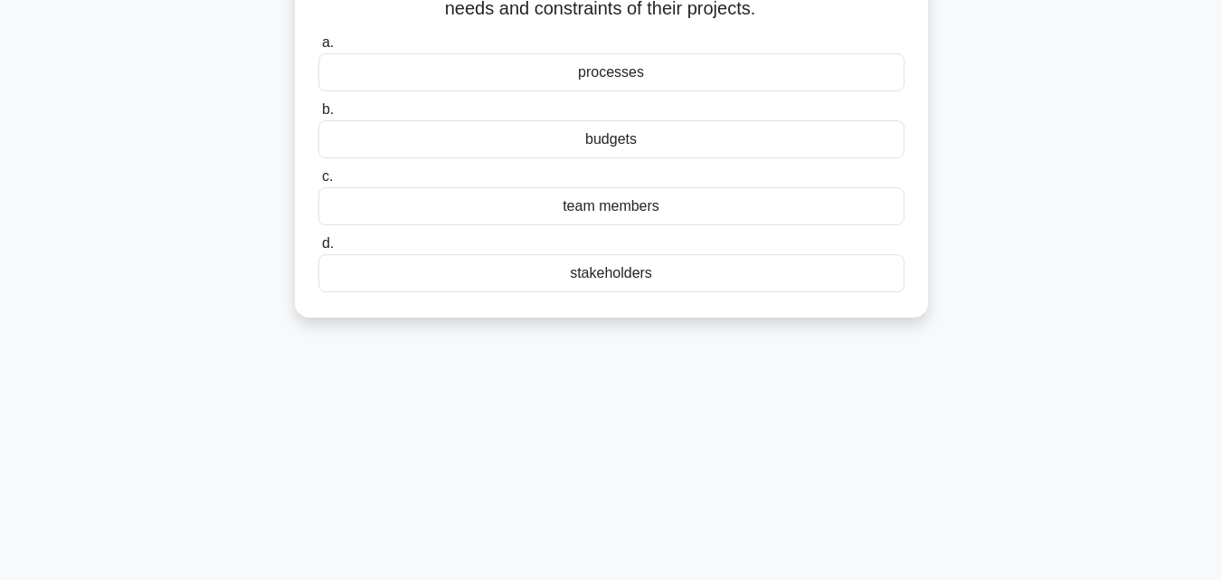
scroll to position [0, 0]
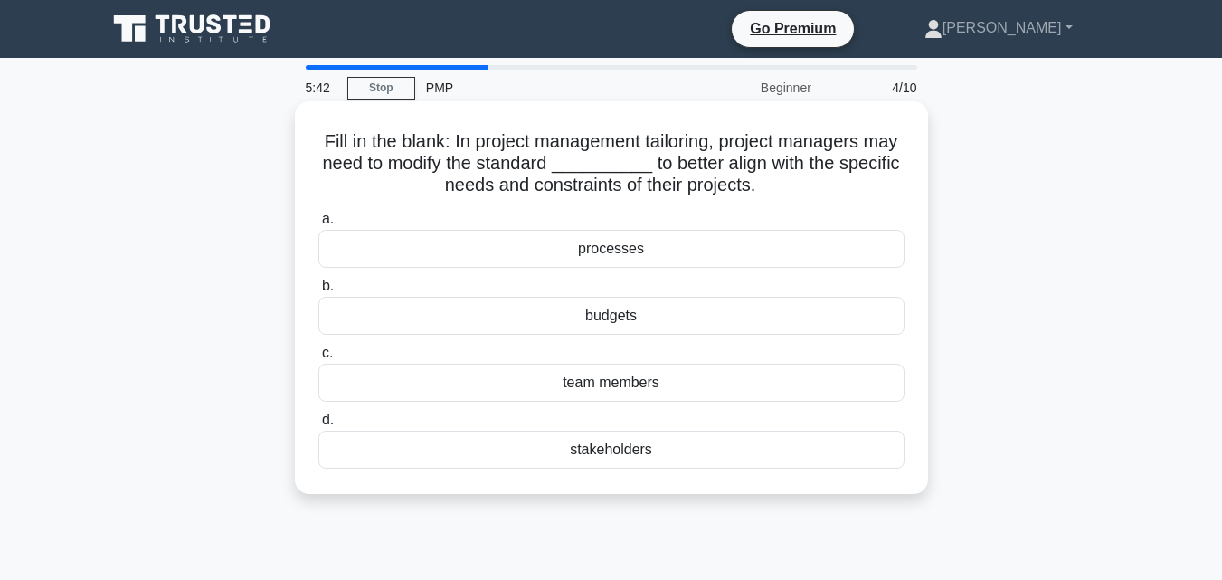
click at [637, 319] on div "budgets" at bounding box center [611, 316] width 586 height 38
click at [318, 292] on input "b. budgets" at bounding box center [318, 286] width 0 height 12
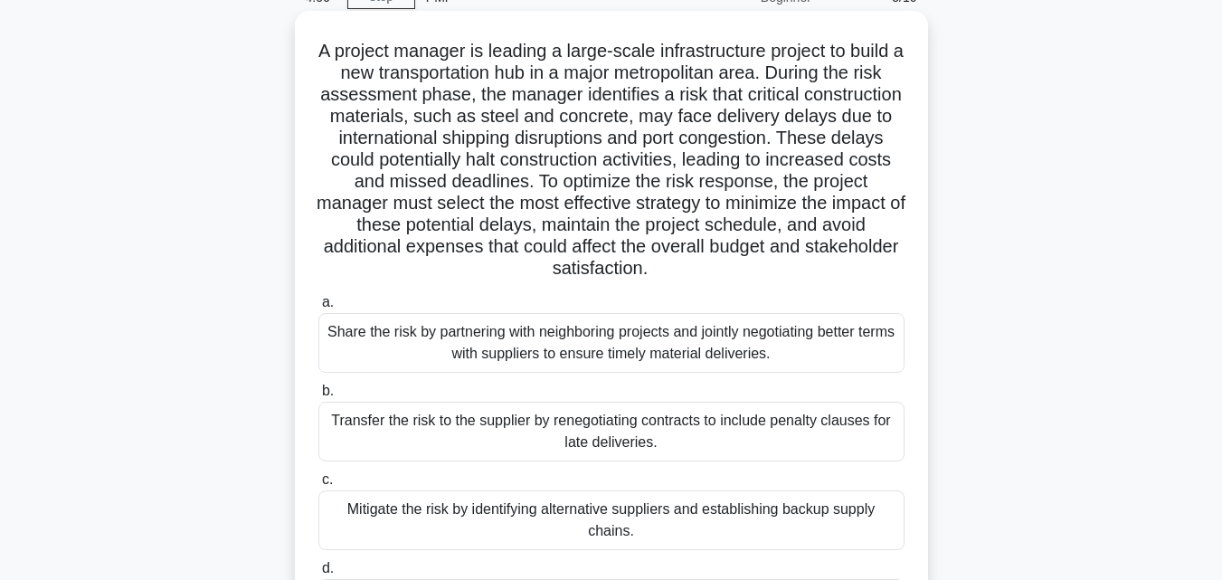
scroll to position [181, 0]
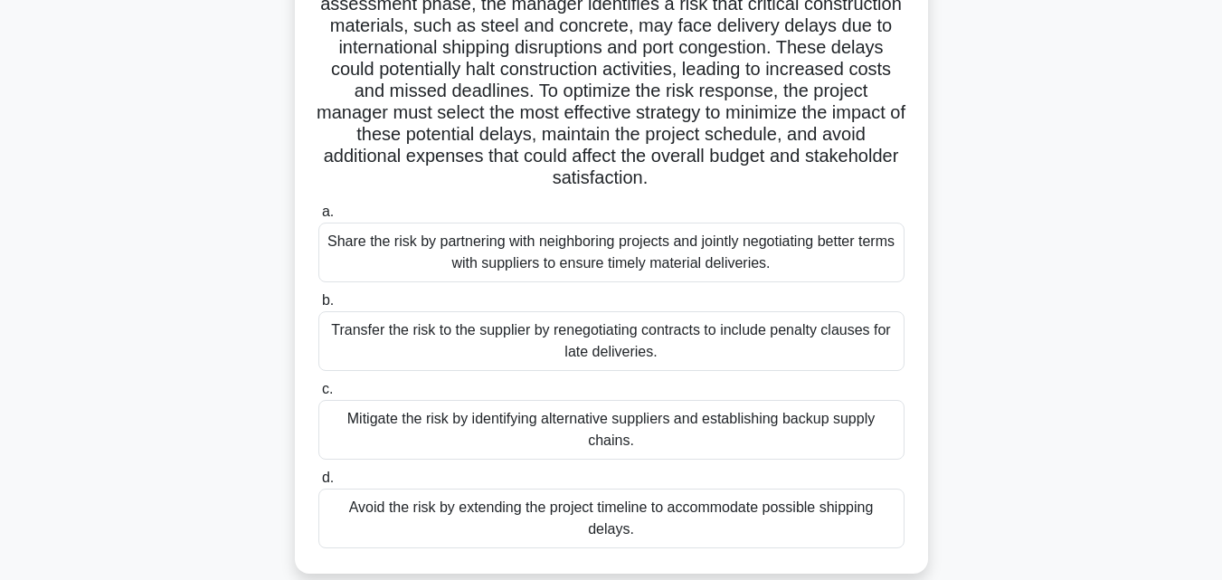
click at [690, 243] on div "Share the risk by partnering with neighboring projects and jointly negotiating …" at bounding box center [611, 252] width 586 height 60
click at [318, 218] on input "a. Share the risk by partnering with neighboring projects and jointly negotiati…" at bounding box center [318, 212] width 0 height 12
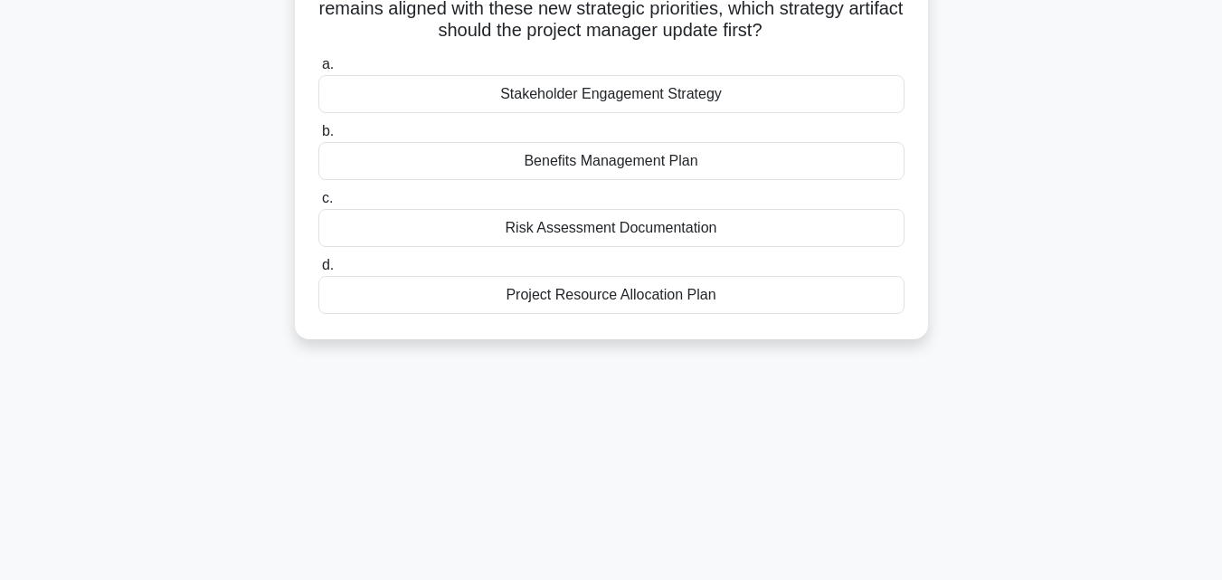
scroll to position [0, 0]
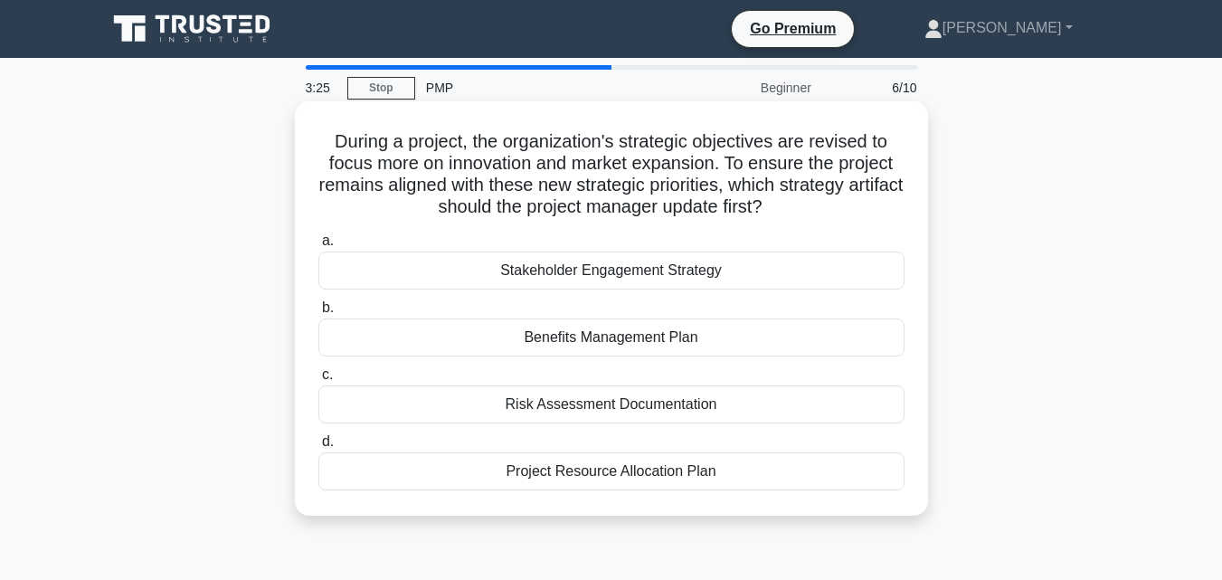
click at [691, 484] on div "Project Resource Allocation Plan" at bounding box center [611, 471] width 586 height 38
click at [318, 448] on input "d. Project Resource Allocation Plan" at bounding box center [318, 442] width 0 height 12
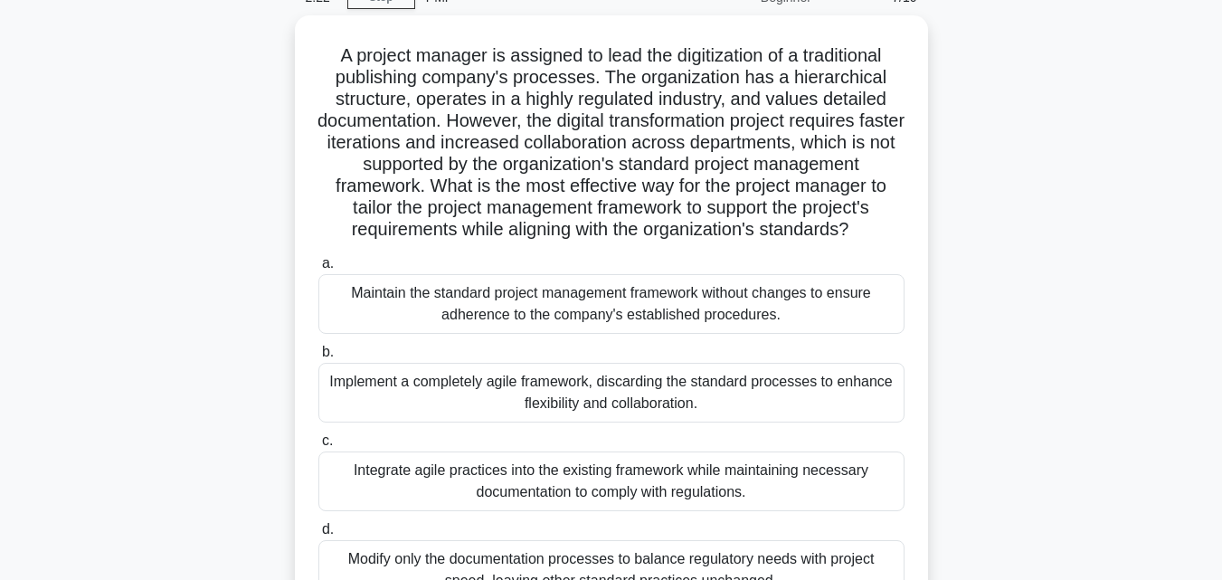
scroll to position [181, 0]
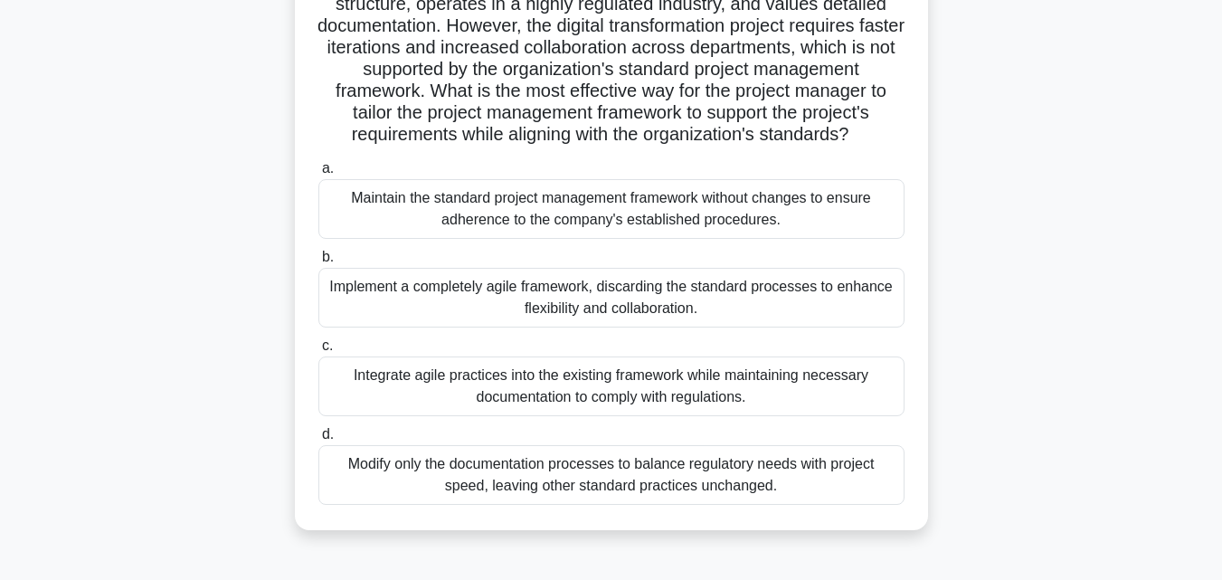
click at [576, 471] on div "Modify only the documentation processes to balance regulatory needs with projec…" at bounding box center [611, 475] width 586 height 60
click at [318, 440] on input "d. Modify only the documentation processes to balance regulatory needs with pro…" at bounding box center [318, 435] width 0 height 12
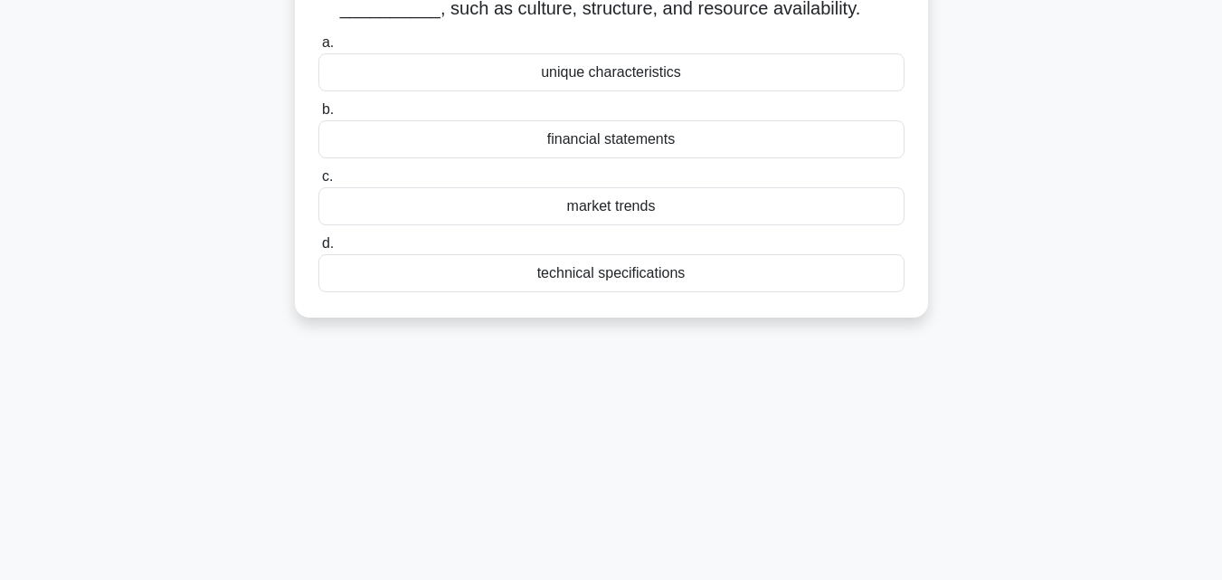
scroll to position [0, 0]
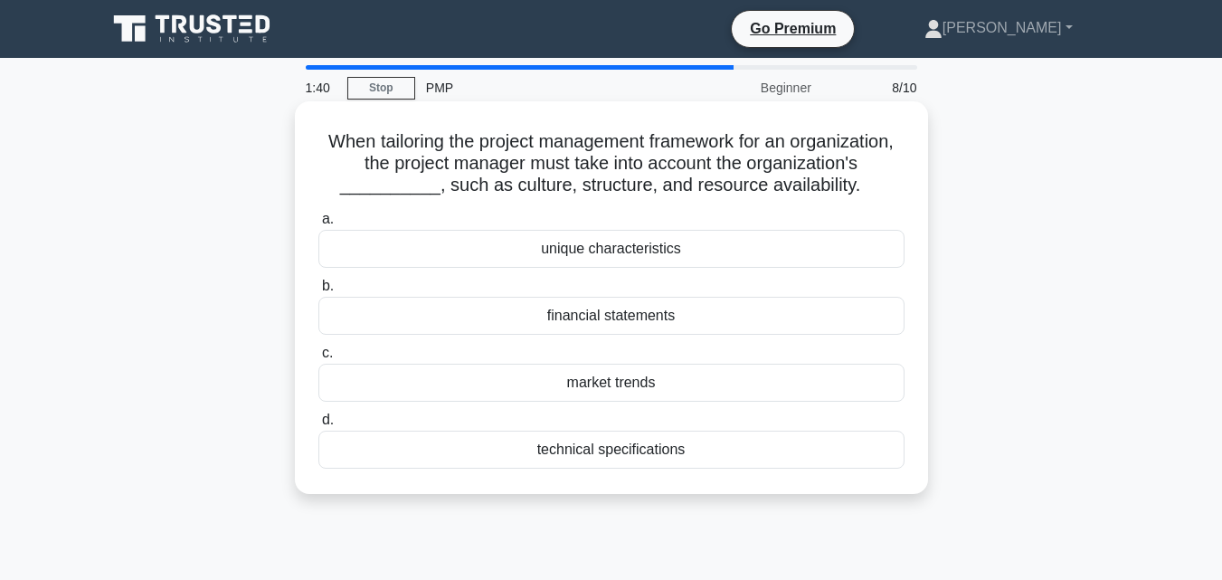
click at [620, 401] on div "market trends" at bounding box center [611, 382] width 586 height 38
click at [318, 359] on input "c. market trends" at bounding box center [318, 353] width 0 height 12
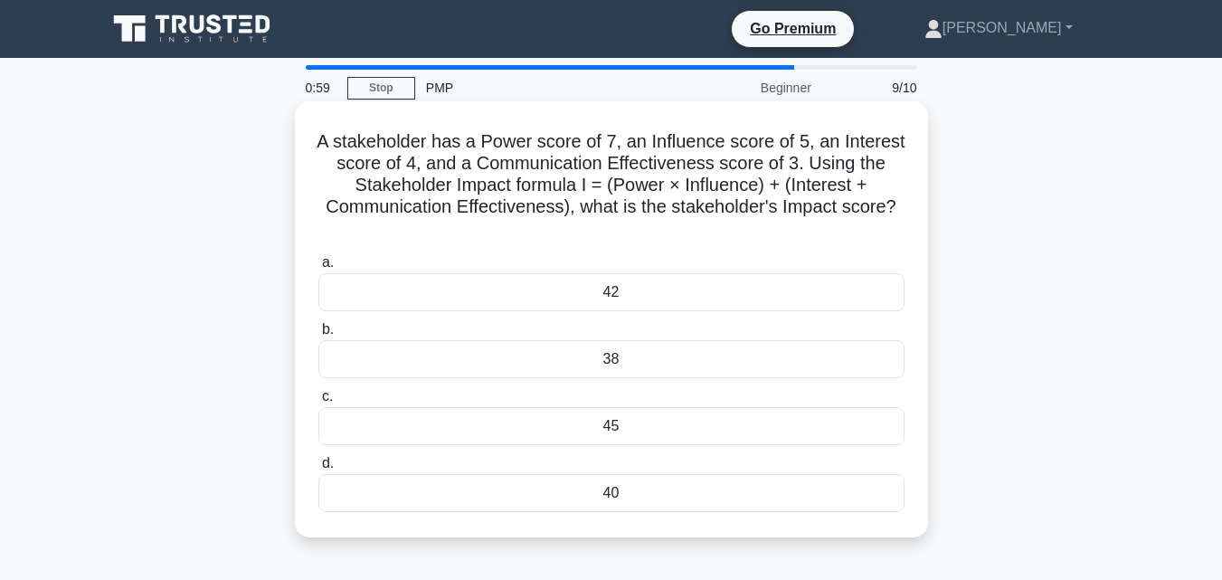
click at [632, 276] on div "42" at bounding box center [611, 292] width 586 height 38
click at [318, 269] on input "a. 42" at bounding box center [318, 263] width 0 height 12
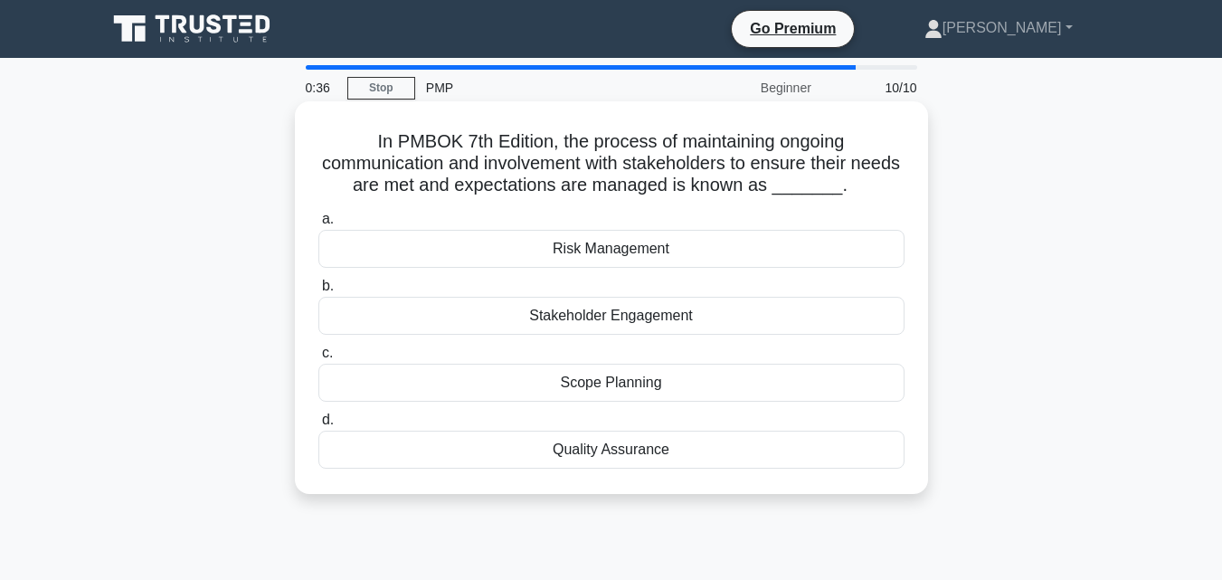
click at [683, 315] on div "Stakeholder Engagement" at bounding box center [611, 316] width 586 height 38
click at [318, 292] on input "b. Stakeholder Engagement" at bounding box center [318, 286] width 0 height 12
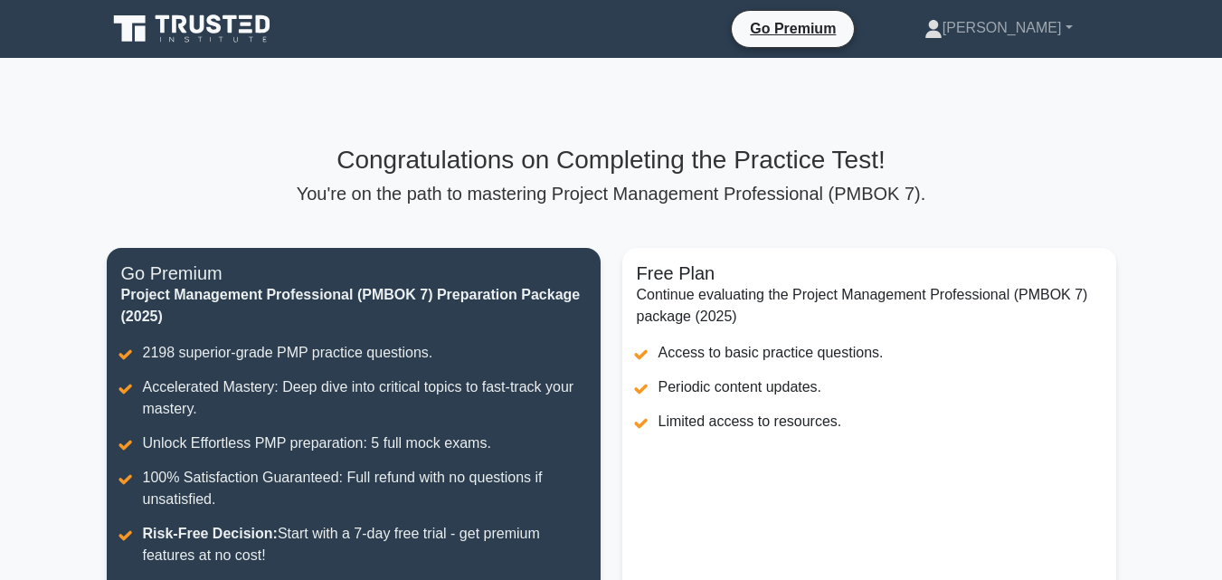
scroll to position [362, 0]
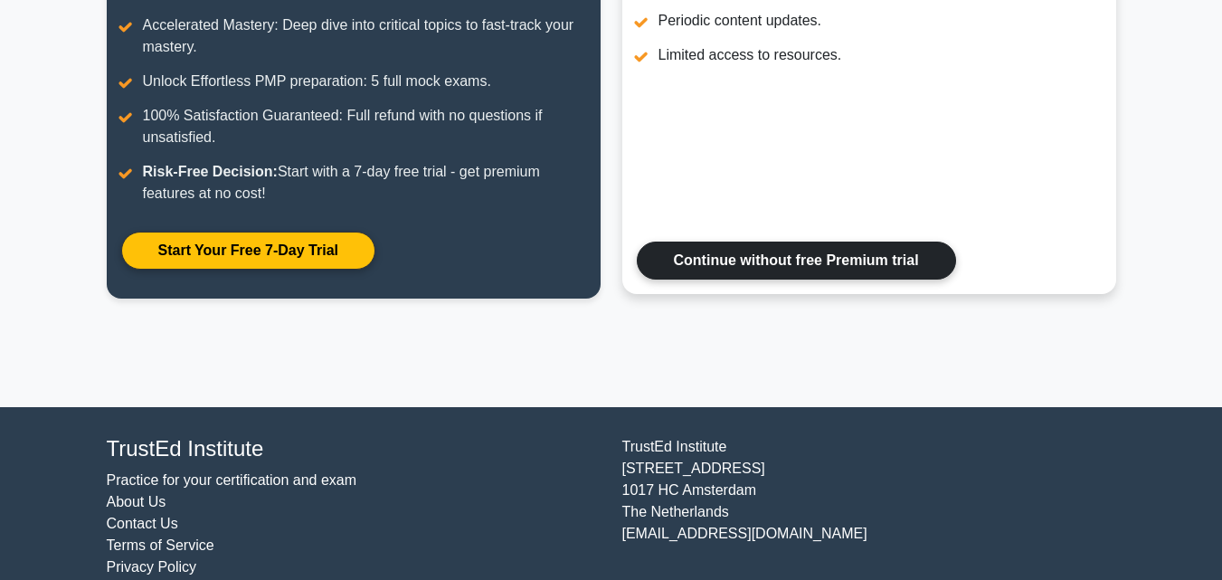
click at [827, 258] on link "Continue without free Premium trial" at bounding box center [796, 260] width 319 height 38
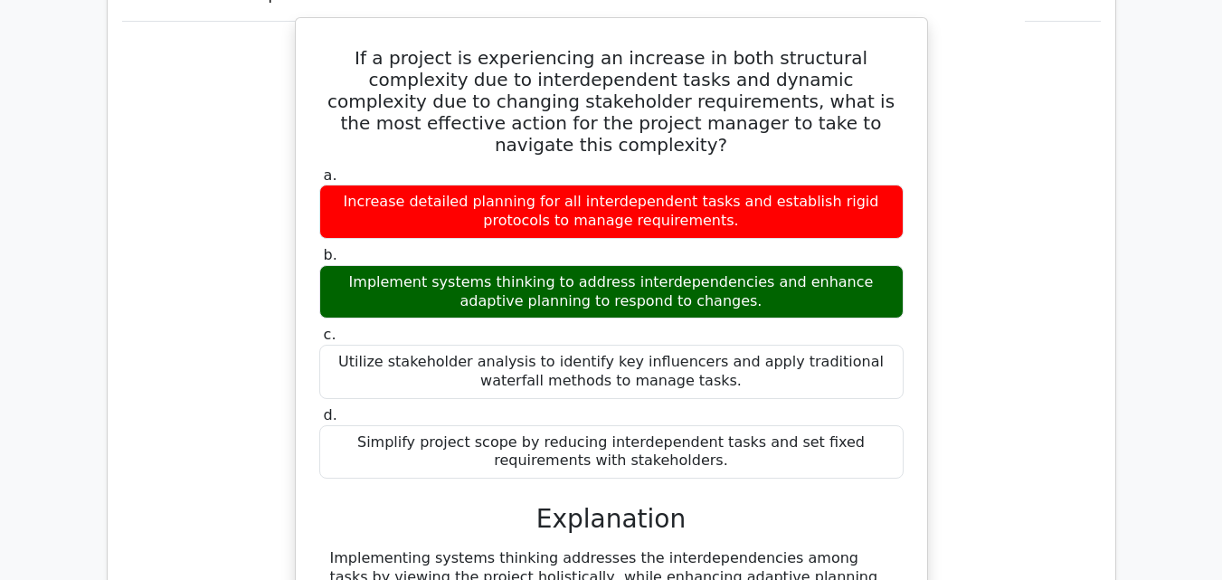
scroll to position [1989, 0]
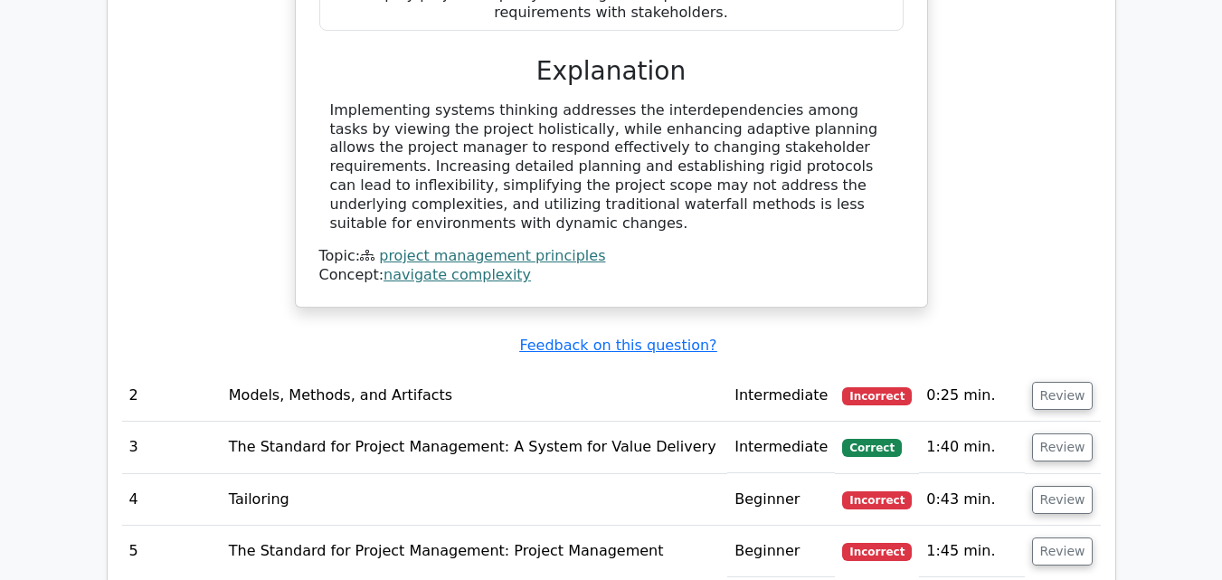
click at [541, 370] on td "Models, Methods, and Artifacts" at bounding box center [474, 396] width 505 height 52
click at [1064, 382] on button "Review" at bounding box center [1062, 396] width 61 height 28
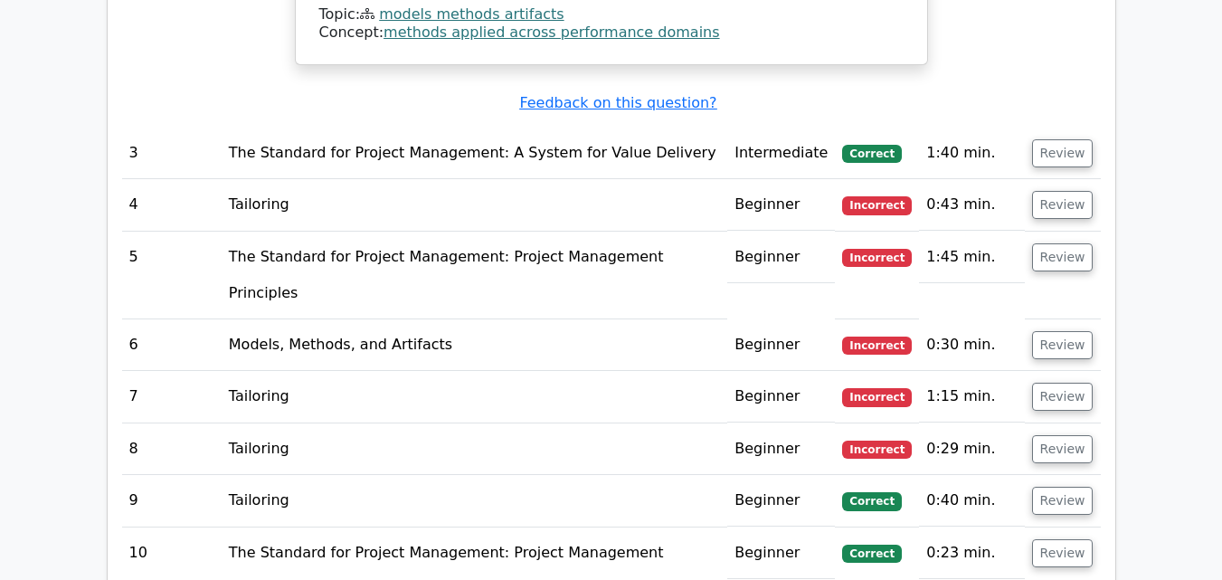
scroll to position [2894, 0]
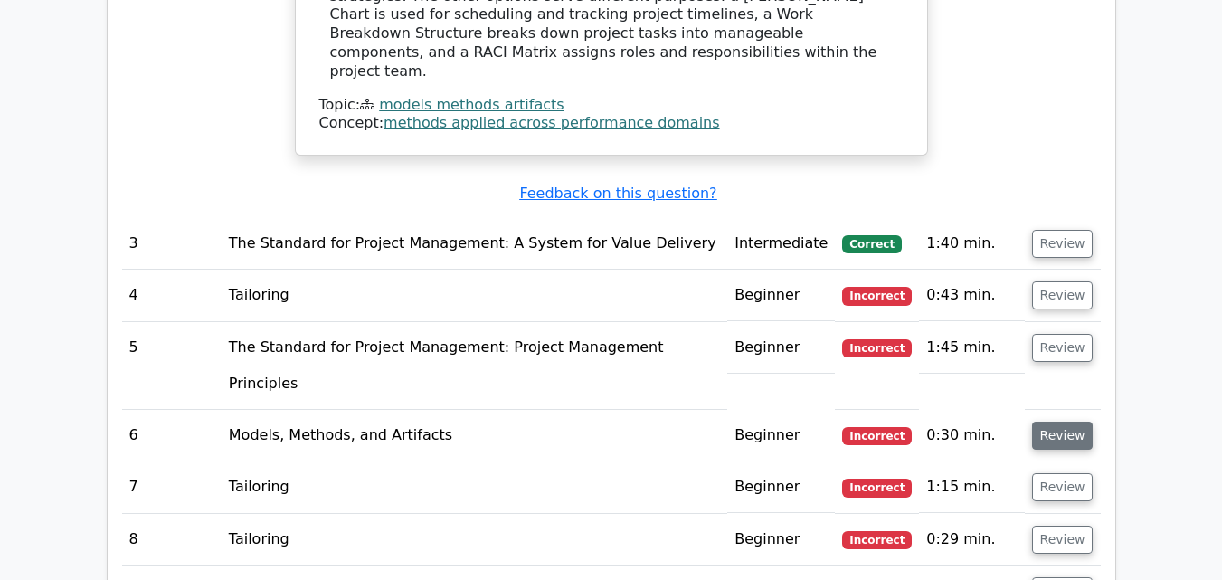
click at [1066, 421] on button "Review" at bounding box center [1062, 435] width 61 height 28
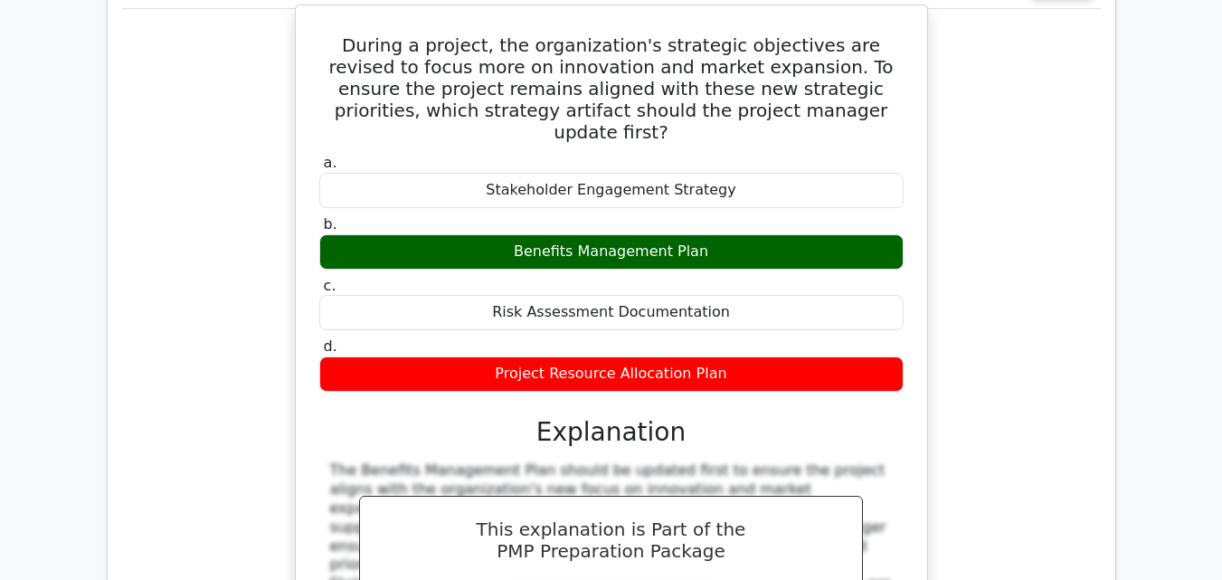
scroll to position [3436, 0]
